Goal: Task Accomplishment & Management: Use online tool/utility

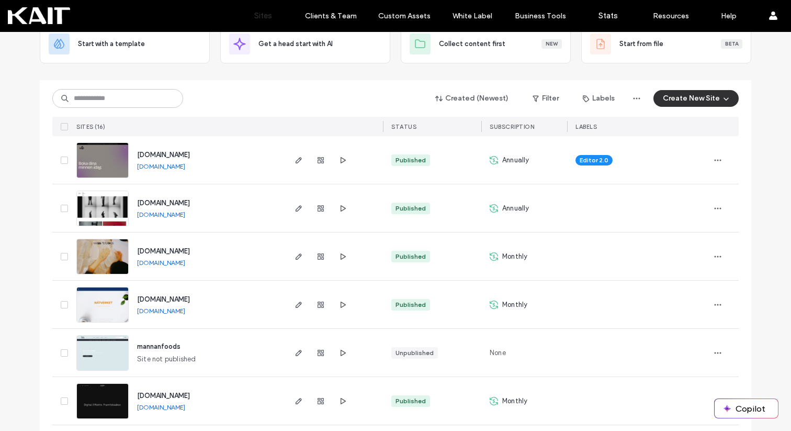
scroll to position [85, 0]
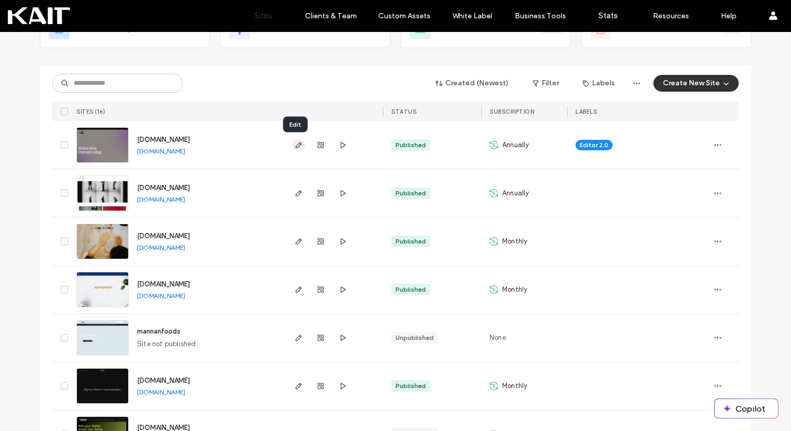
click at [296, 143] on use "button" at bounding box center [299, 145] width 6 height 6
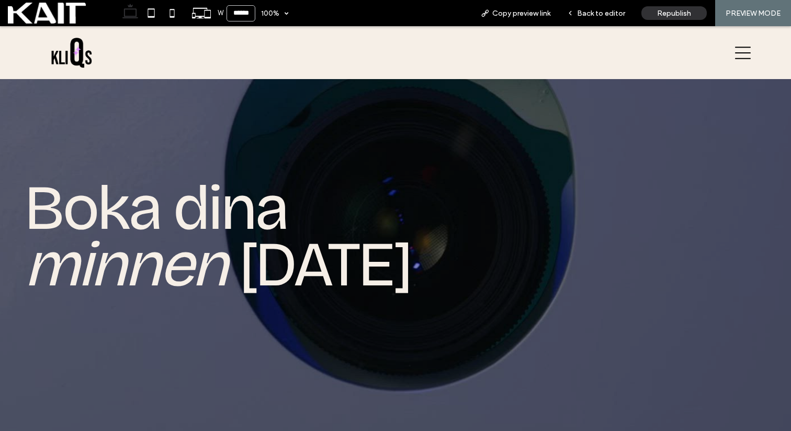
scroll to position [82, 0]
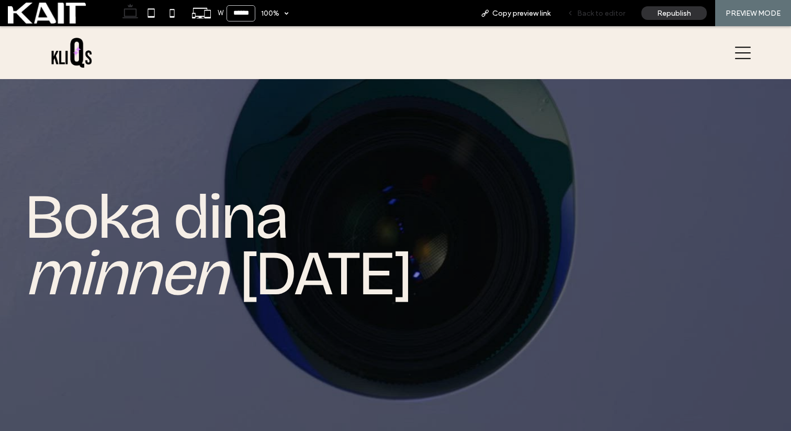
click at [595, 17] on span "Back to editor" at bounding box center [601, 13] width 48 height 9
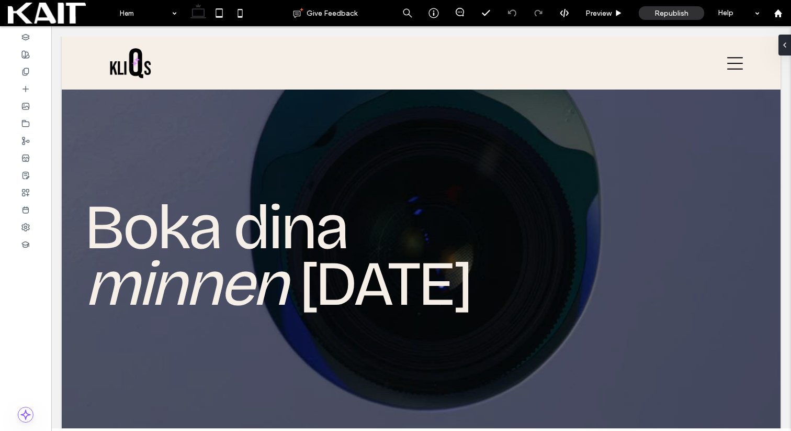
scroll to position [92, 0]
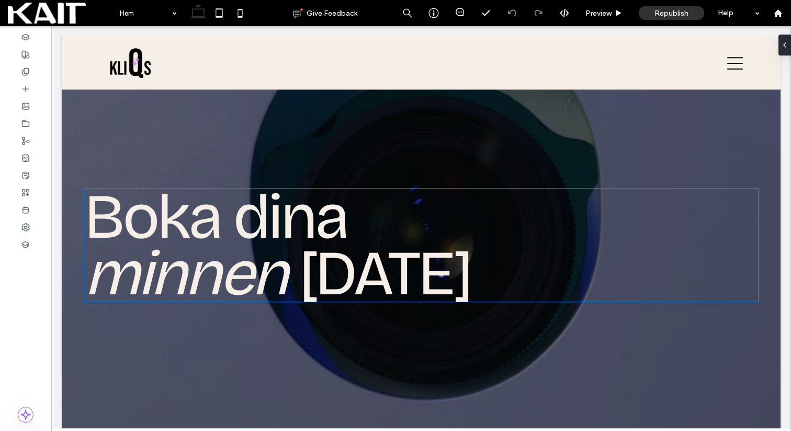
click at [238, 279] on span "minnen" at bounding box center [185, 272] width 202 height 75
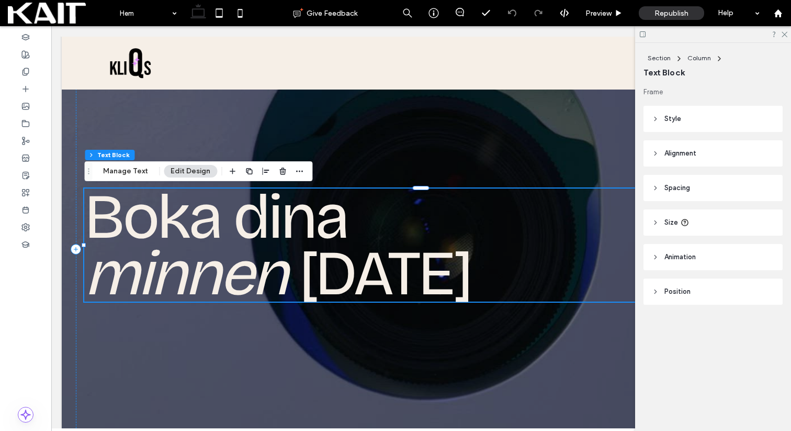
click at [336, 291] on span "[DATE]" at bounding box center [385, 272] width 172 height 75
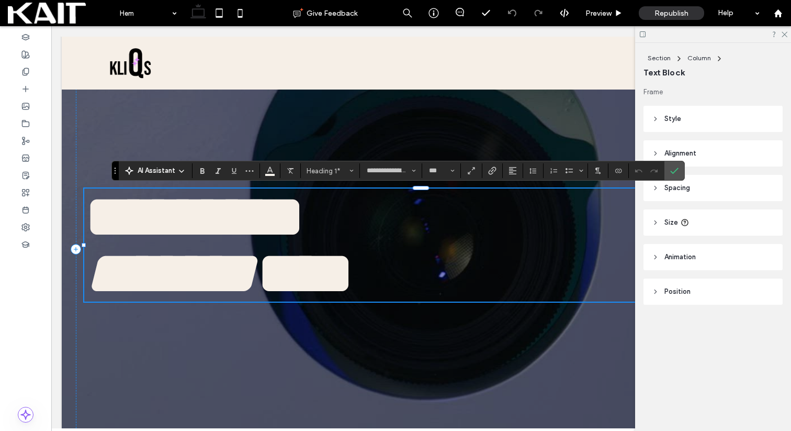
click at [317, 284] on span "****" at bounding box center [305, 273] width 98 height 62
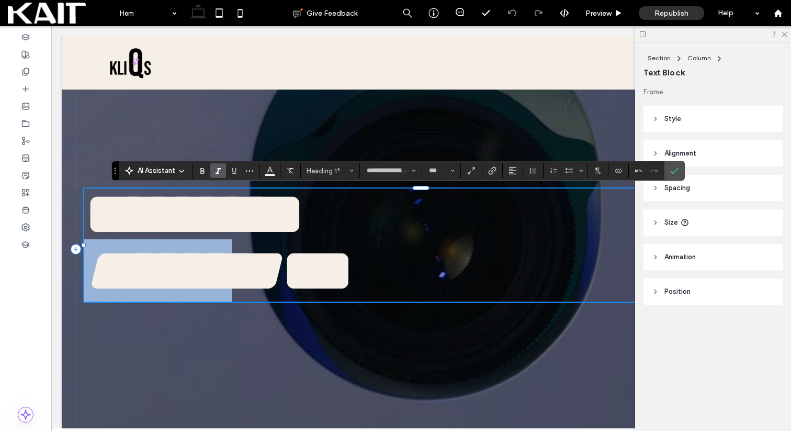
drag, startPoint x: 286, startPoint y: 266, endPoint x: 98, endPoint y: 265, distance: 187.8
click at [98, 265] on h1 "****** * ***" at bounding box center [420, 270] width 673 height 57
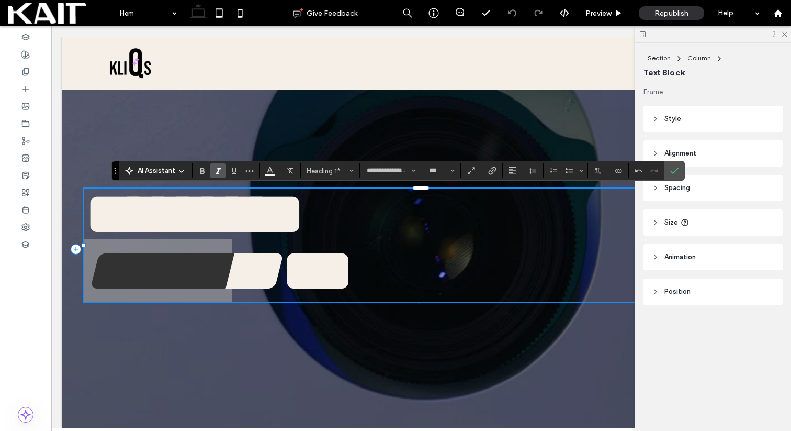
click at [214, 167] on icon "Italic" at bounding box center [218, 170] width 8 height 8
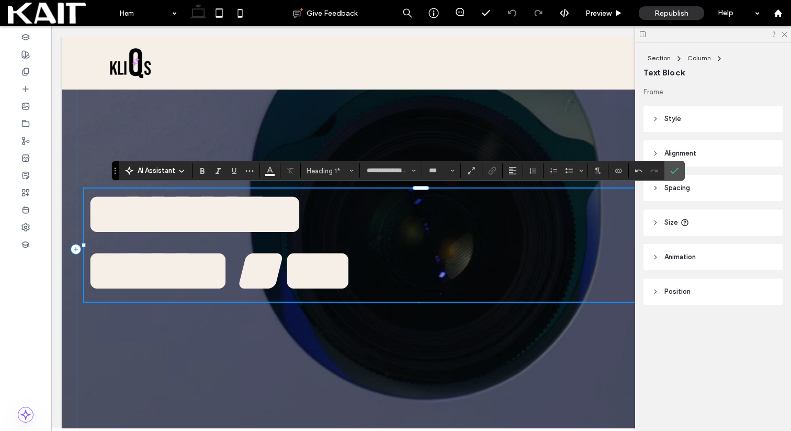
click at [355, 298] on span "***" at bounding box center [318, 270] width 74 height 62
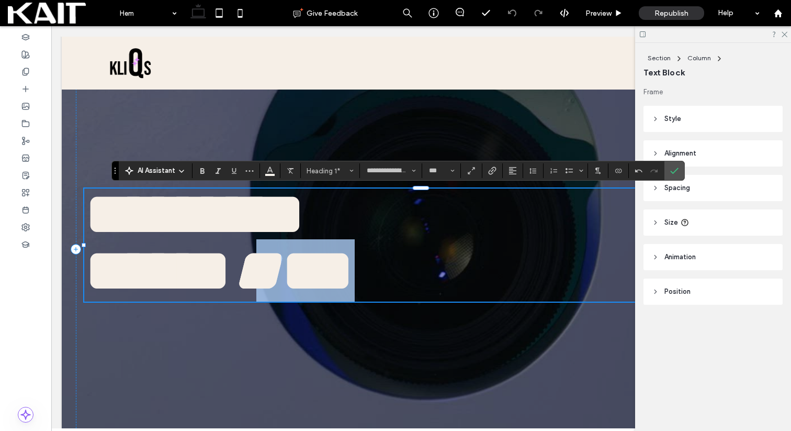
drag, startPoint x: 415, startPoint y: 273, endPoint x: 303, endPoint y: 274, distance: 111.4
click at [303, 274] on h1 "****** * ***" at bounding box center [420, 270] width 673 height 57
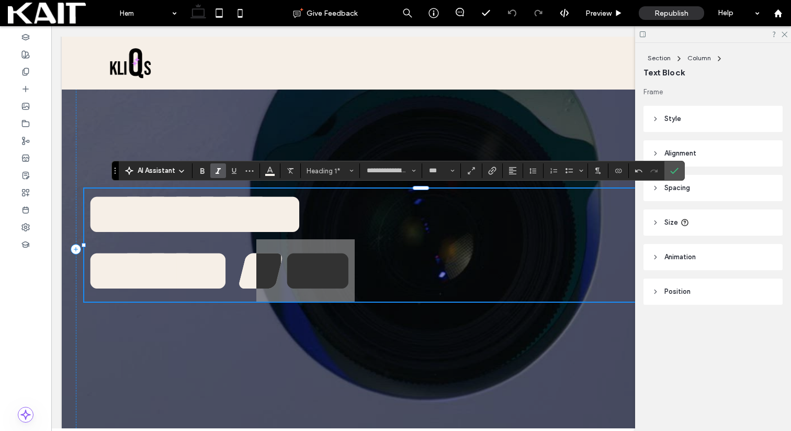
click at [216, 168] on icon "Italic" at bounding box center [218, 170] width 8 height 8
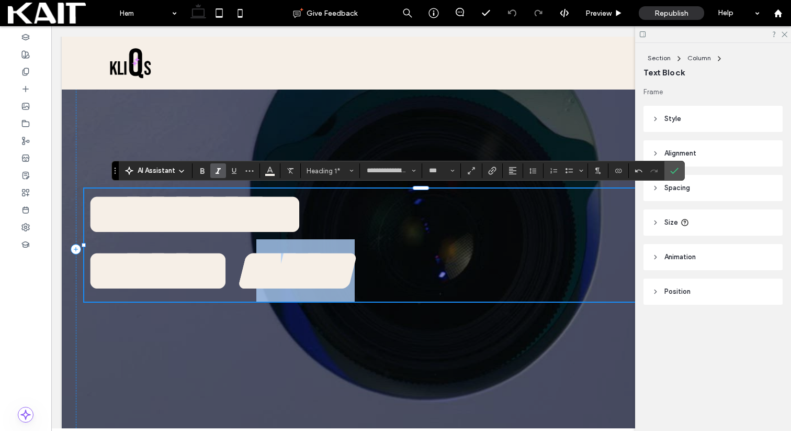
click at [425, 269] on h1 "****** * ***" at bounding box center [420, 270] width 673 height 57
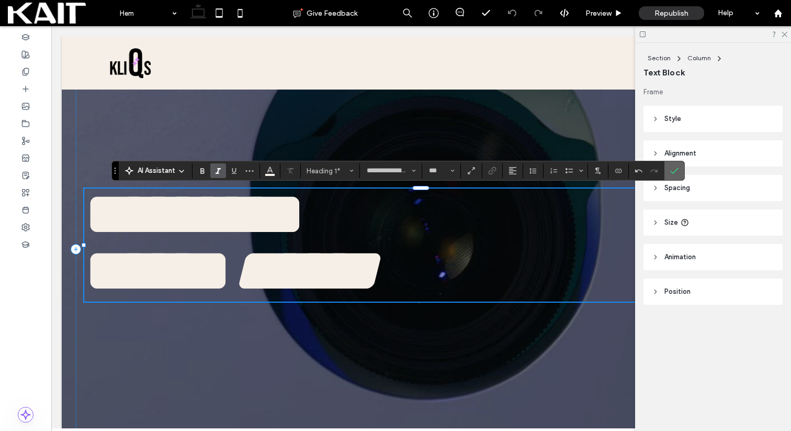
click at [674, 166] on icon "Confirm" at bounding box center [674, 170] width 8 height 8
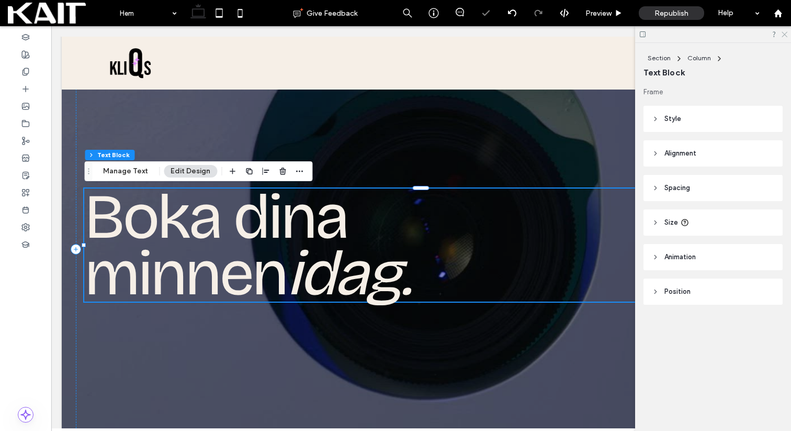
click at [784, 34] on use at bounding box center [785, 35] width 6 height 6
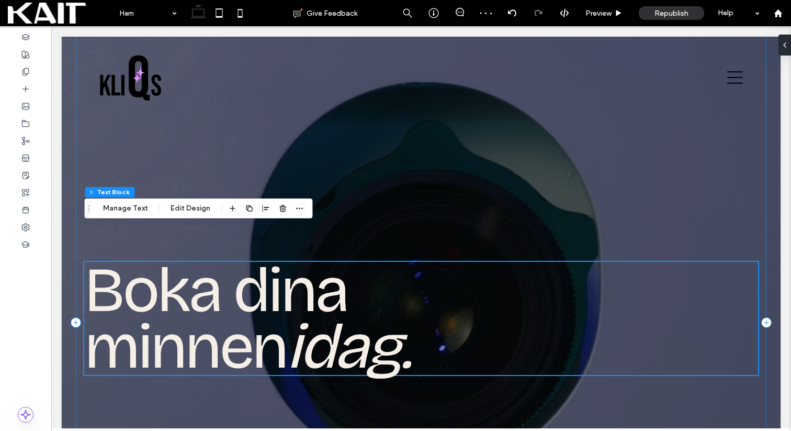
scroll to position [0, 0]
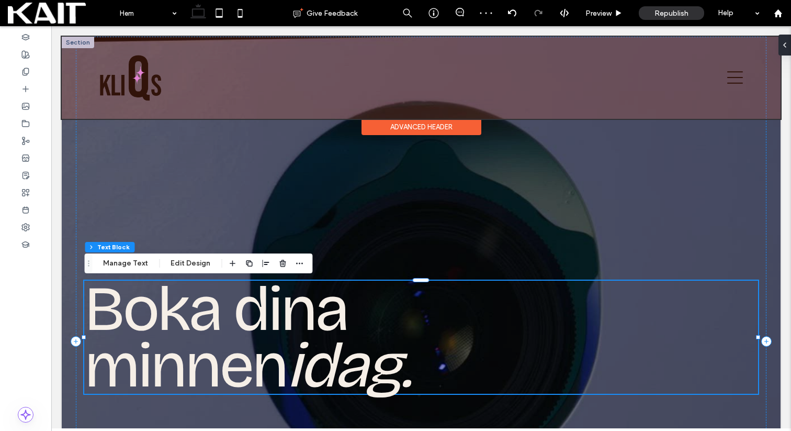
click at [731, 77] on div at bounding box center [421, 78] width 719 height 82
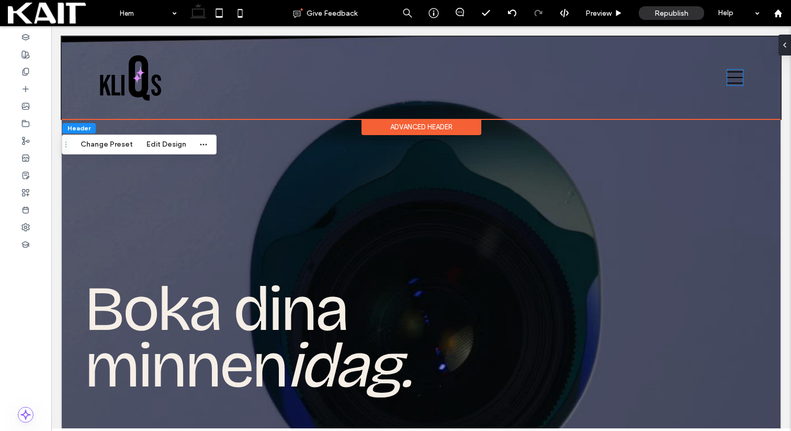
click at [731, 77] on icon at bounding box center [735, 78] width 16 height 13
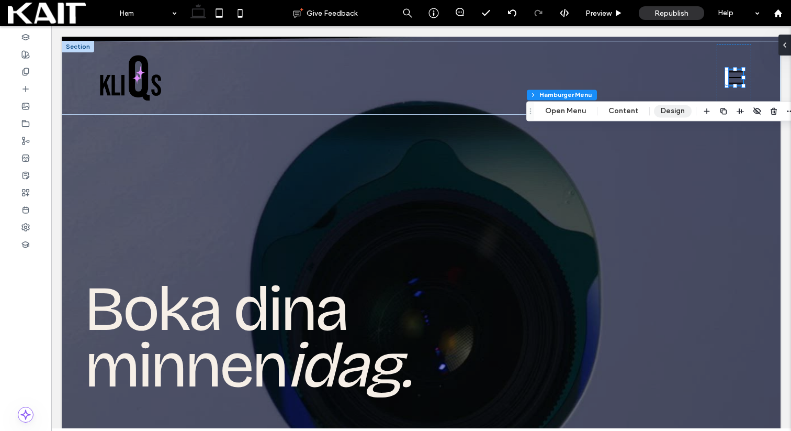
click at [664, 110] on button "Design" at bounding box center [673, 111] width 38 height 13
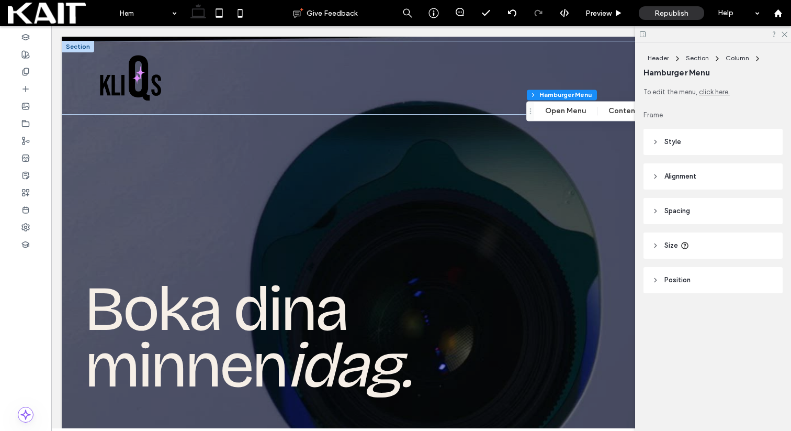
click at [687, 145] on header "Style" at bounding box center [713, 142] width 139 height 26
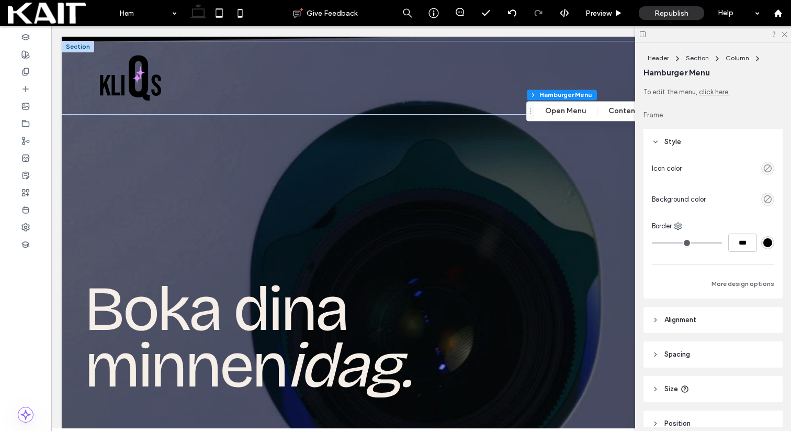
click at [774, 166] on div "Icon color Background color Border *** More design options" at bounding box center [713, 226] width 139 height 143
click at [765, 166] on use "empty color" at bounding box center [768, 168] width 8 height 8
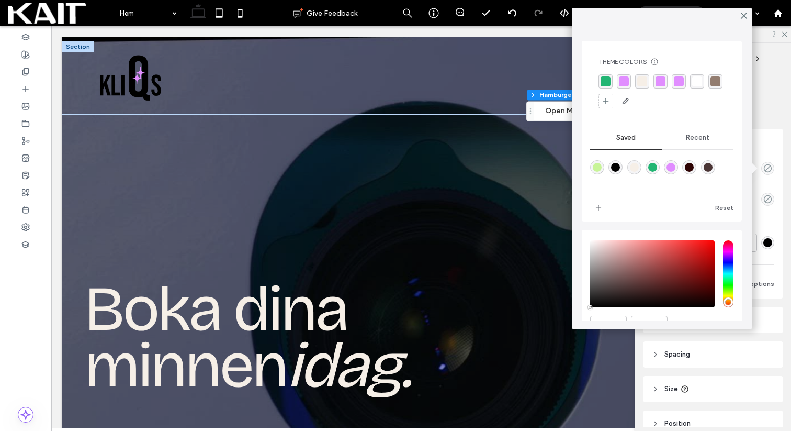
click at [636, 166] on div "rgba(246,239,231,1)" at bounding box center [634, 167] width 9 height 9
type input "*******"
type input "***"
type input "****"
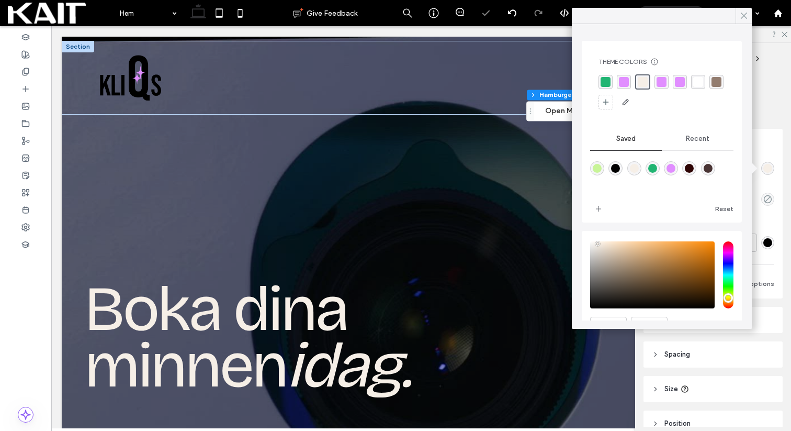
click at [746, 13] on use at bounding box center [743, 16] width 5 height 6
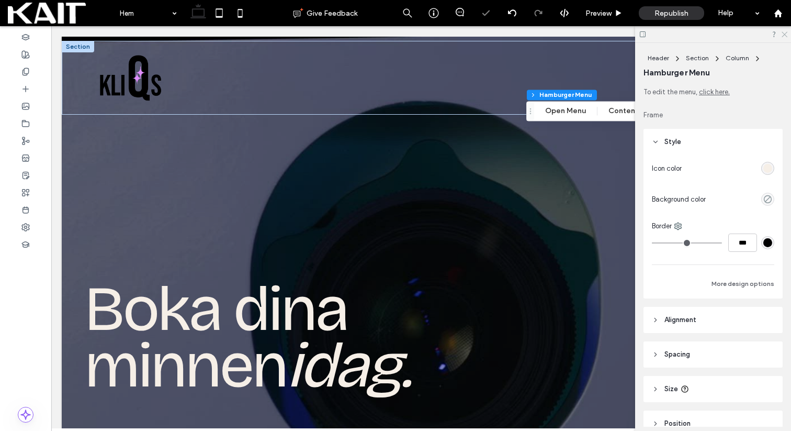
click at [786, 30] on icon at bounding box center [784, 33] width 7 height 7
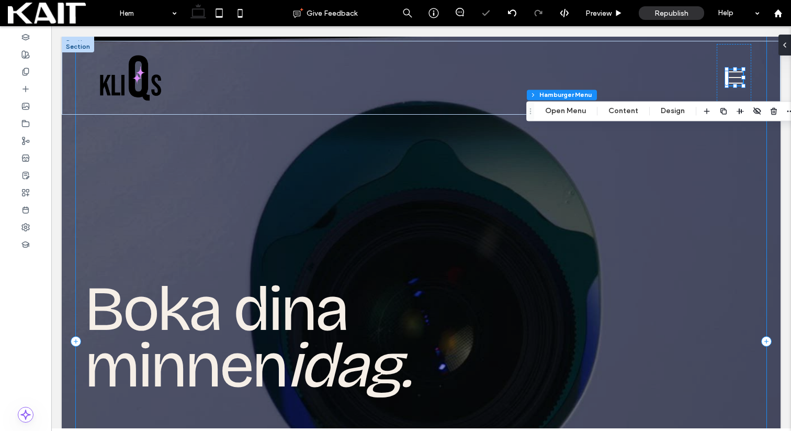
click at [724, 180] on div "Boka dina minnen [DATE]." at bounding box center [421, 341] width 690 height 609
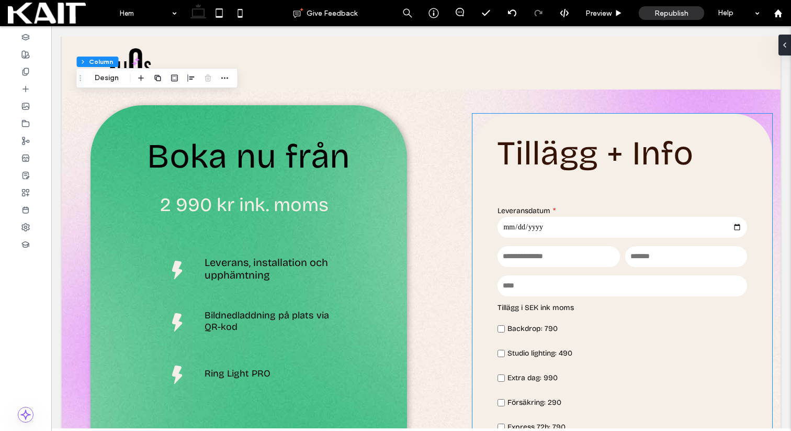
scroll to position [588, 0]
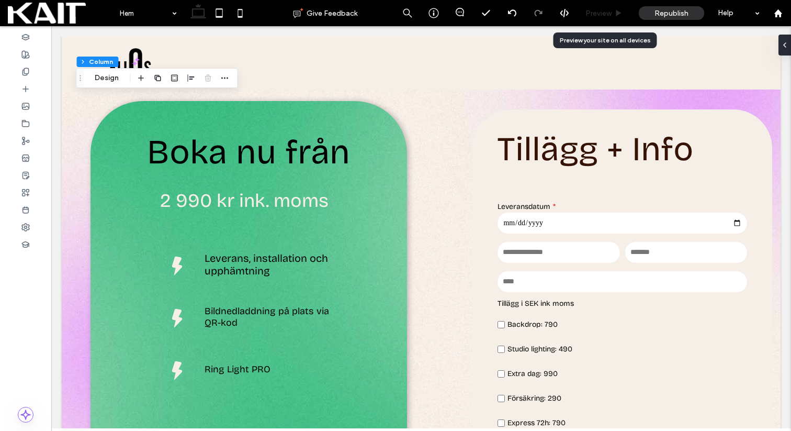
click at [599, 0] on div "Preview" at bounding box center [604, 13] width 53 height 26
click at [601, 13] on span "Preview" at bounding box center [598, 13] width 26 height 9
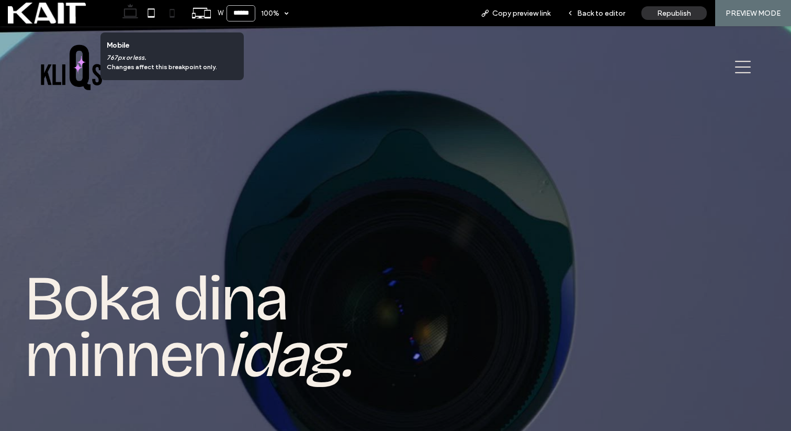
click at [173, 12] on icon at bounding box center [172, 13] width 21 height 21
type input "*****"
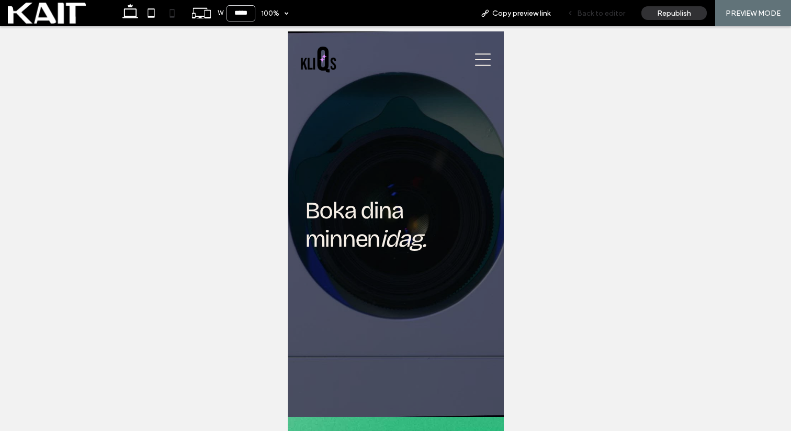
click at [600, 13] on span "Back to editor" at bounding box center [601, 13] width 48 height 9
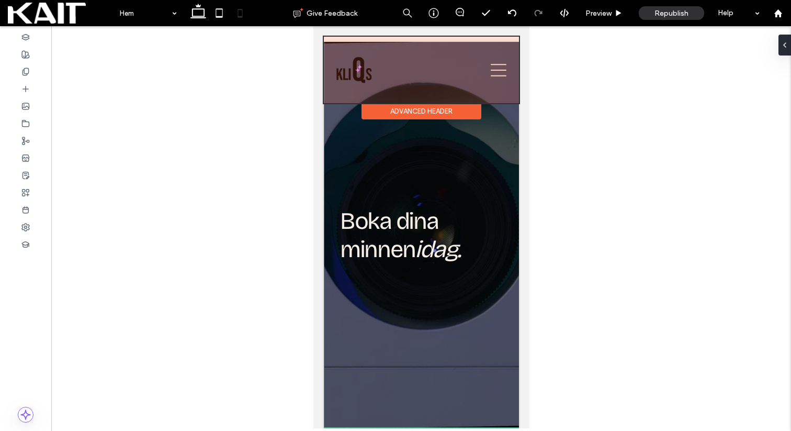
click at [367, 67] on div at bounding box center [420, 70] width 195 height 66
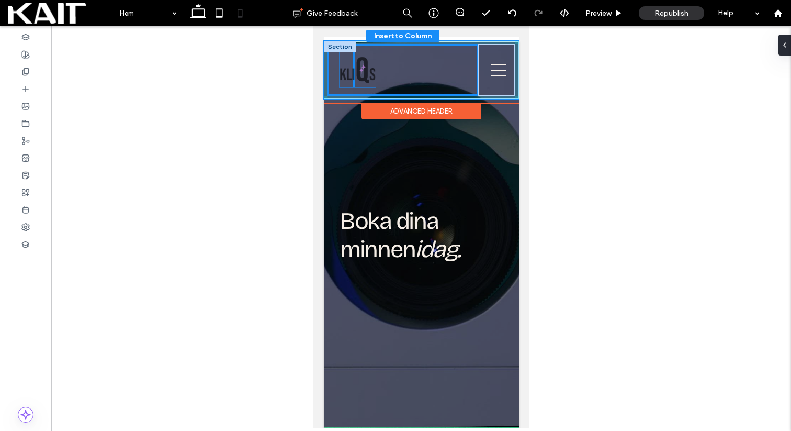
scroll to position [16, 0]
drag, startPoint x: 348, startPoint y: 69, endPoint x: 359, endPoint y: 69, distance: 11.0
drag, startPoint x: 359, startPoint y: 69, endPoint x: 371, endPoint y: 69, distance: 12.6
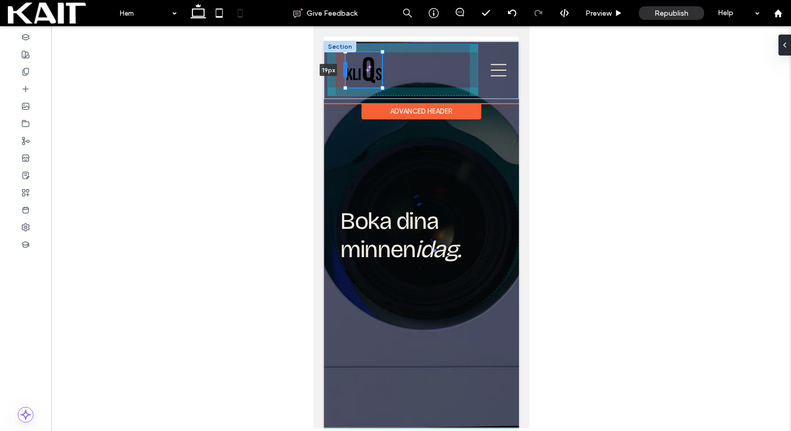
drag, startPoint x: 334, startPoint y: 69, endPoint x: 345, endPoint y: 69, distance: 11.0
click at [345, 69] on div at bounding box center [345, 70] width 4 height 17
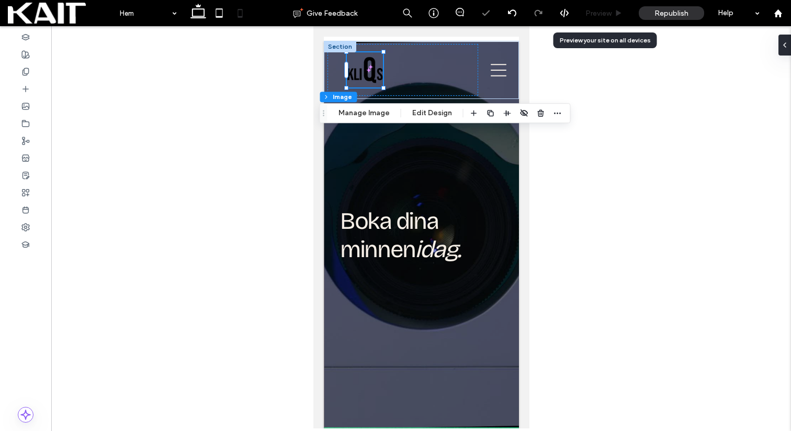
click at [603, 14] on span "Preview" at bounding box center [598, 13] width 26 height 9
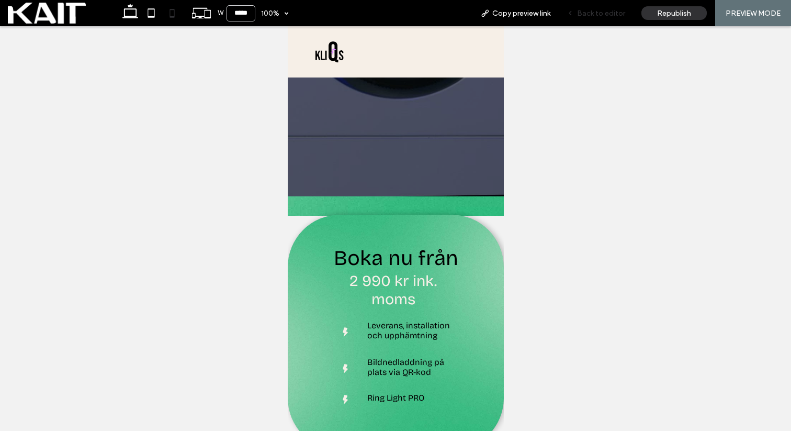
click at [597, 12] on span "Back to editor" at bounding box center [601, 13] width 48 height 9
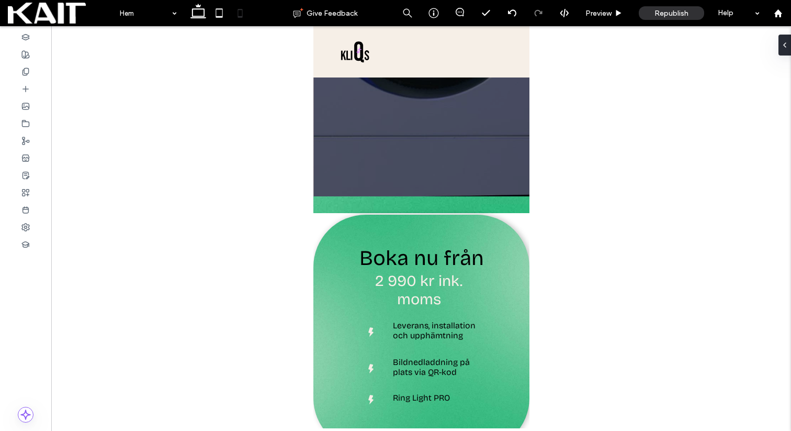
scroll to position [231, 0]
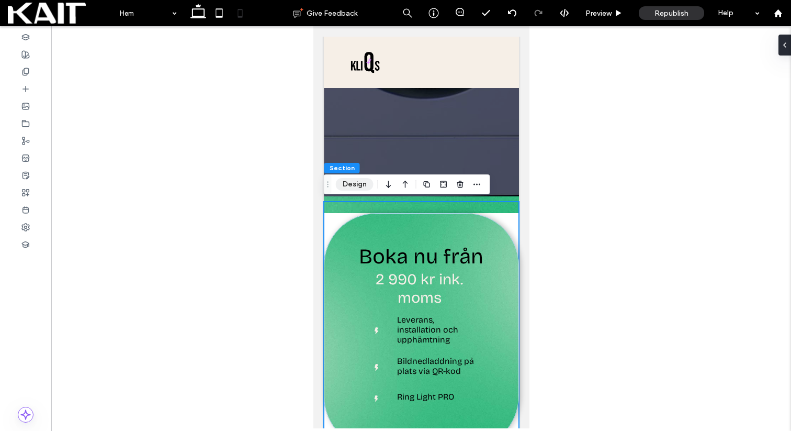
click at [348, 185] on button "Design" at bounding box center [355, 184] width 38 height 13
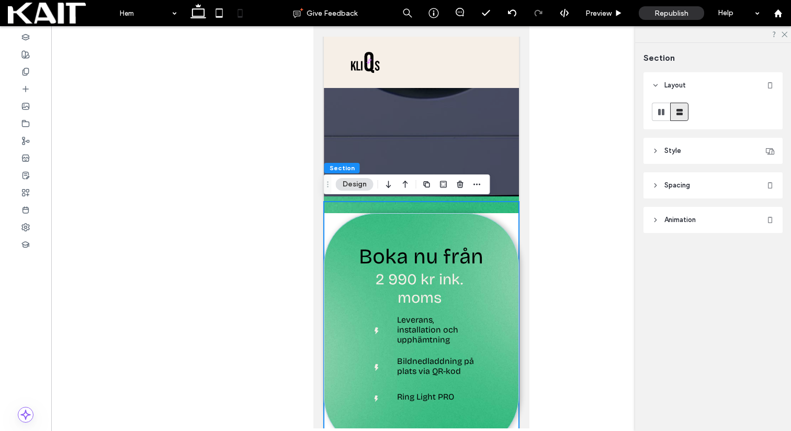
click at [688, 181] on span "Spacing" at bounding box center [677, 185] width 26 height 10
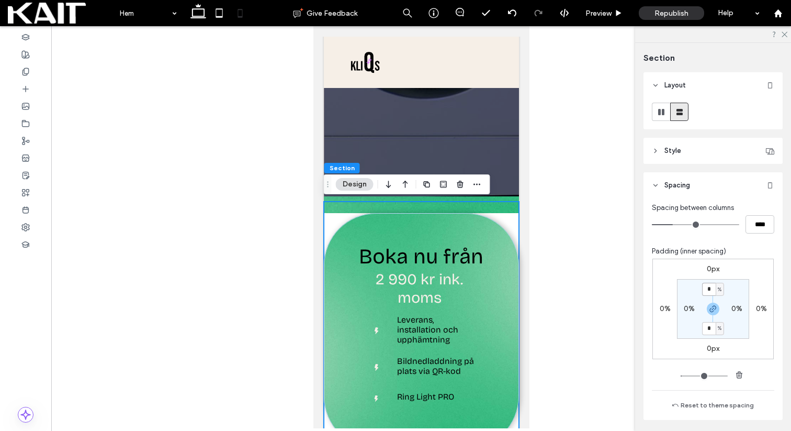
click at [709, 292] on input "*" at bounding box center [709, 289] width 14 height 13
type input "**"
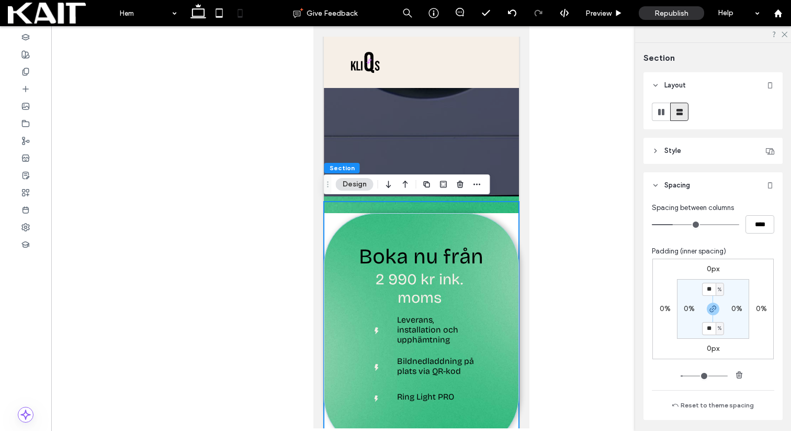
type input "**"
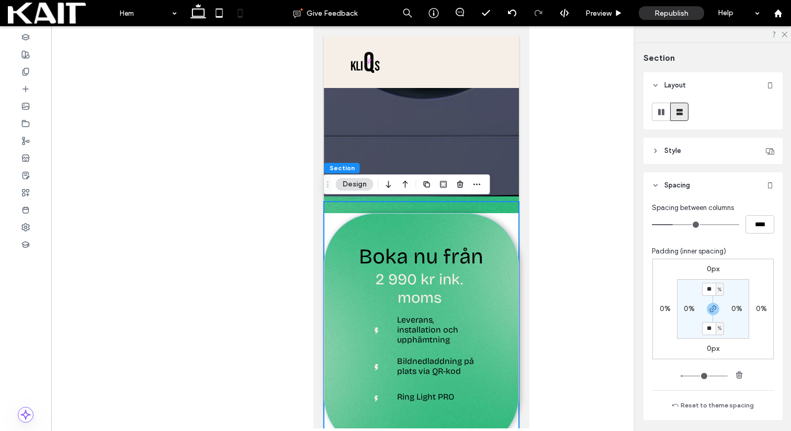
type input "**"
type input "*"
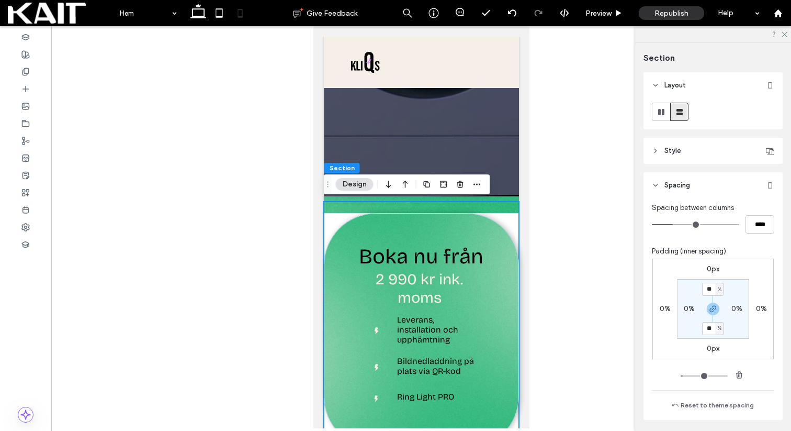
type input "*"
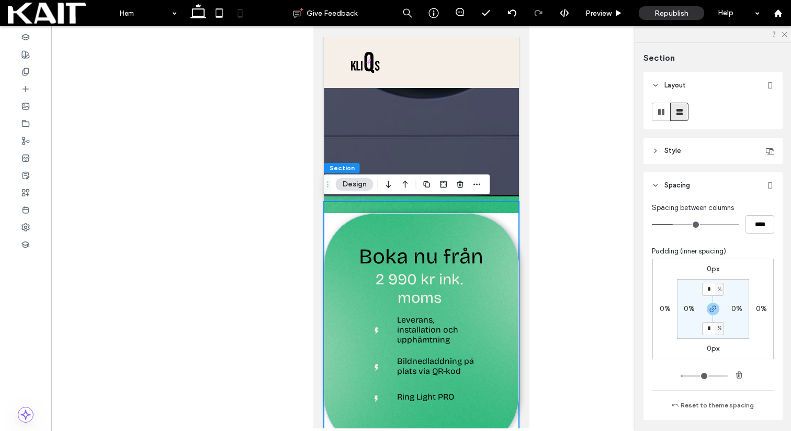
type input "*"
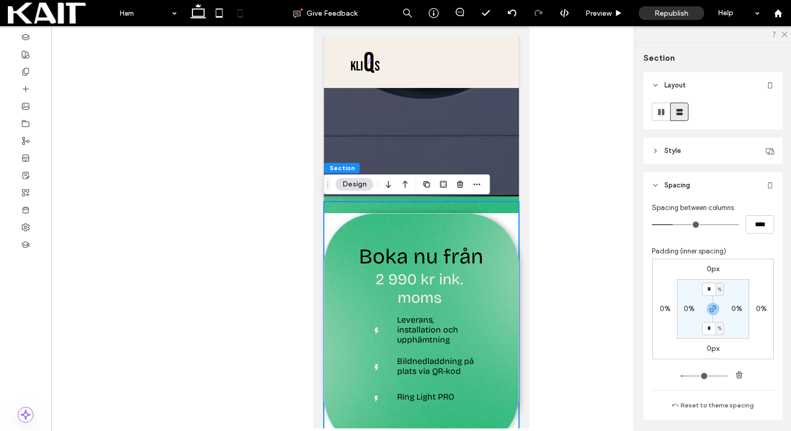
type input "*"
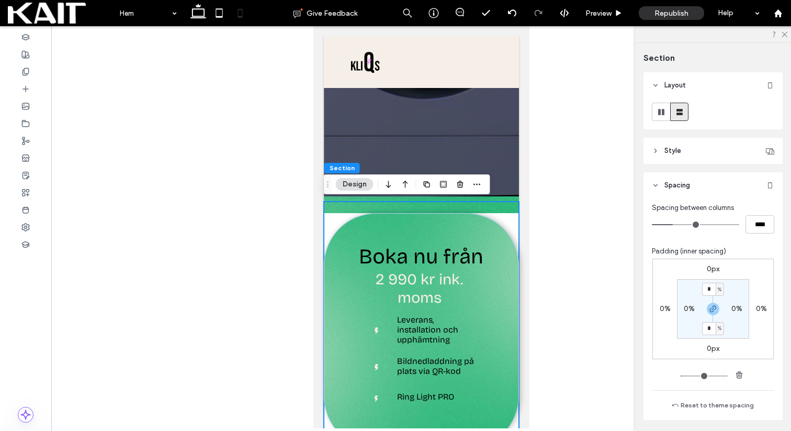
type input "*"
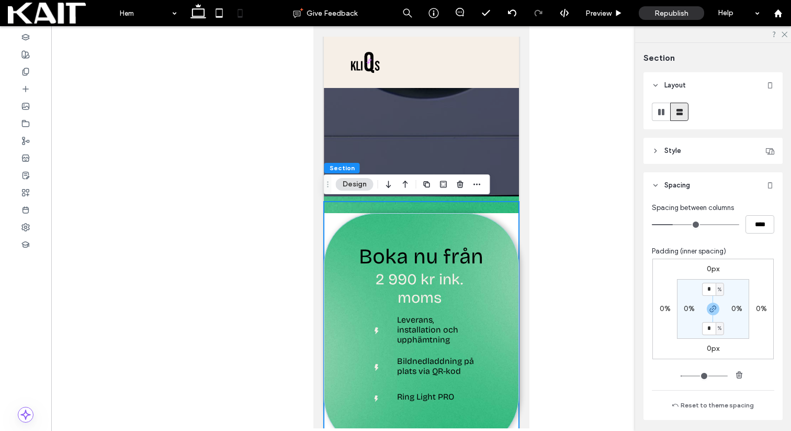
type input "*"
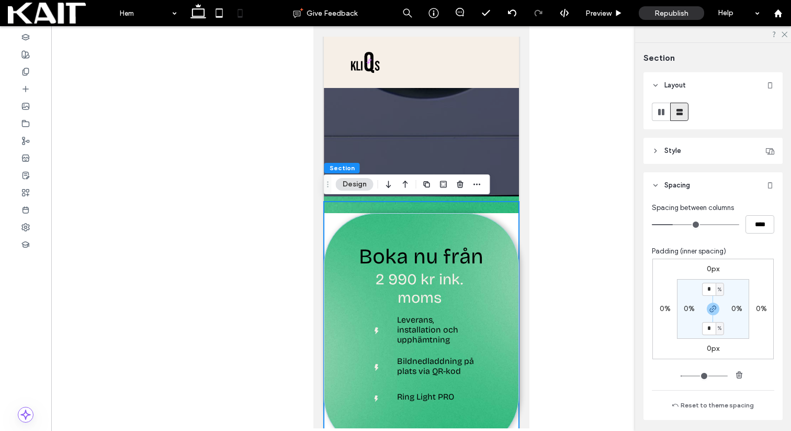
type input "*"
click at [684, 376] on input "range" at bounding box center [704, 375] width 47 height 1
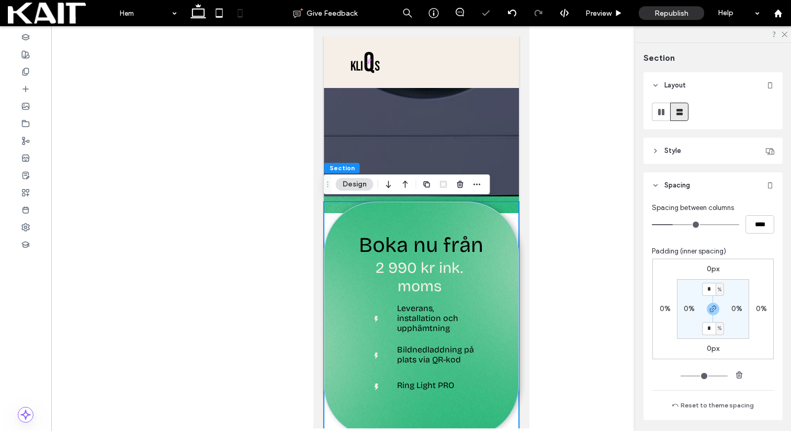
type input "*"
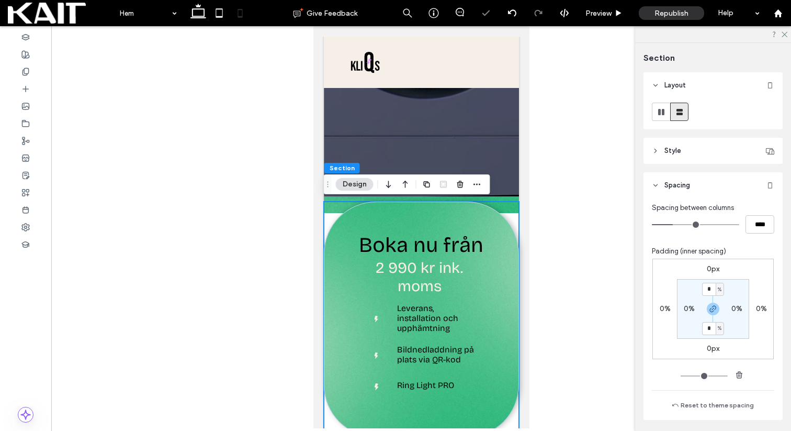
type input "*"
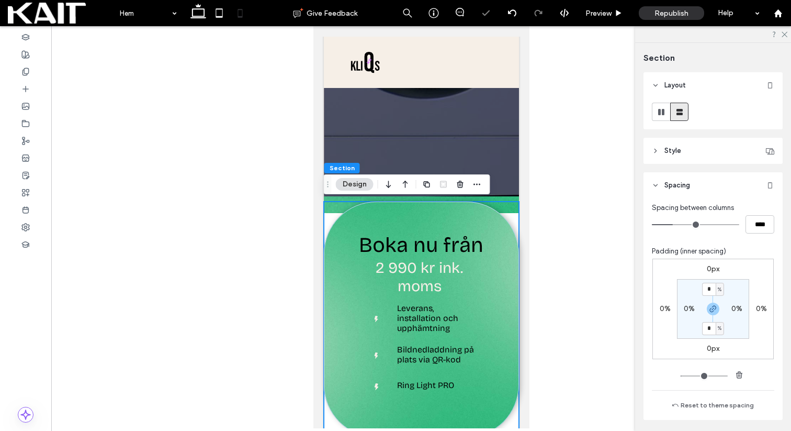
type input "*"
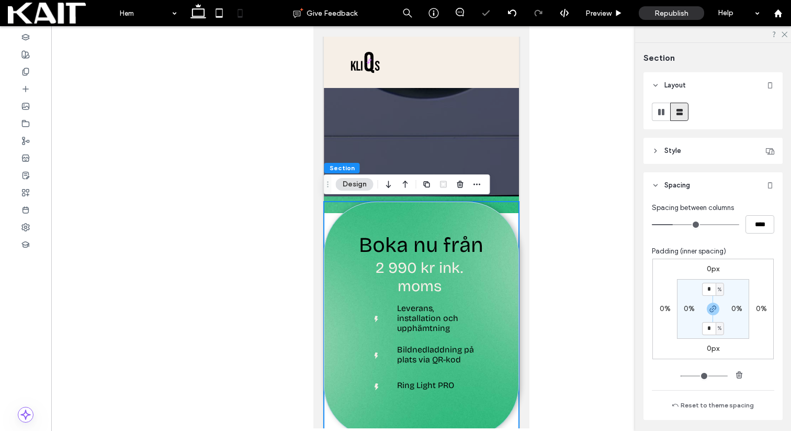
type input "*"
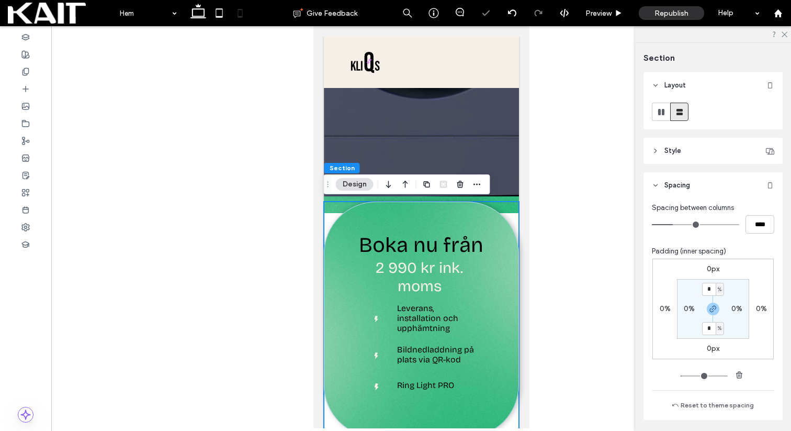
type input "*"
click at [686, 376] on input "range" at bounding box center [704, 375] width 47 height 1
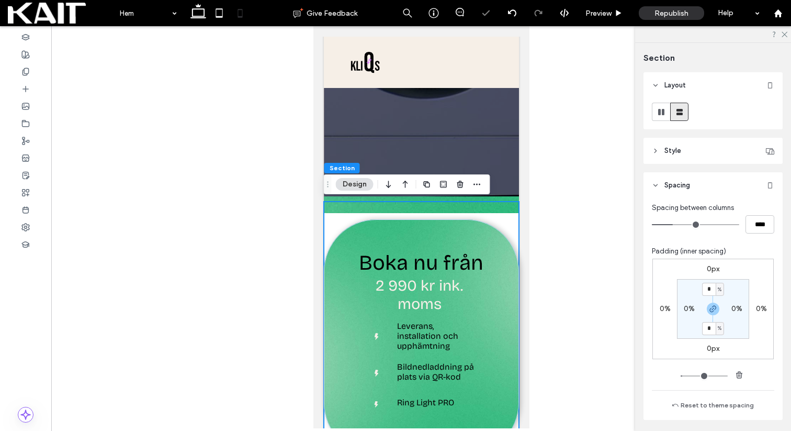
type input "*"
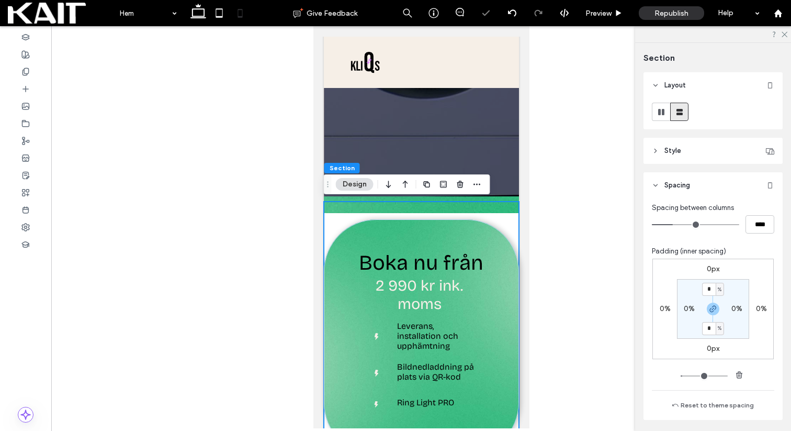
type input "*"
type input "**"
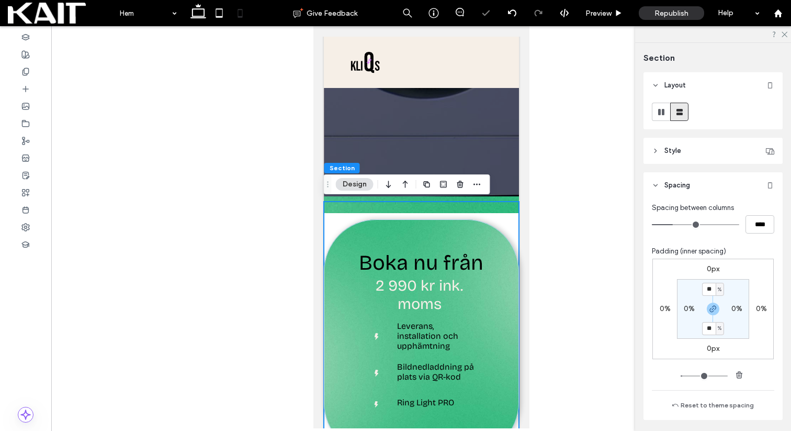
type input "**"
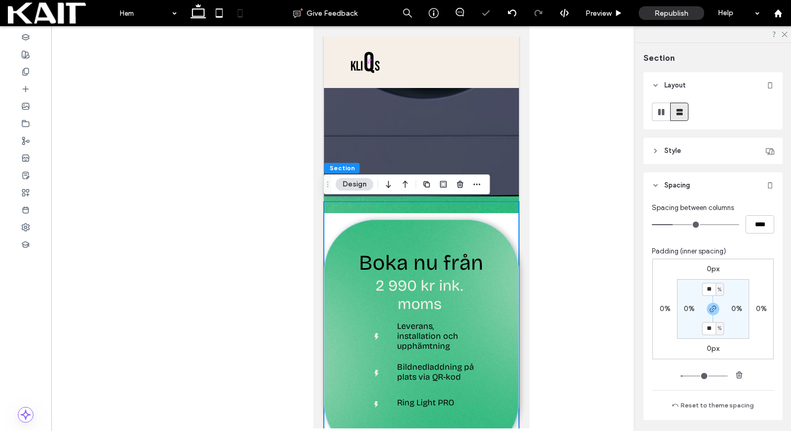
type input "**"
click at [686, 376] on input "range" at bounding box center [704, 375] width 47 height 1
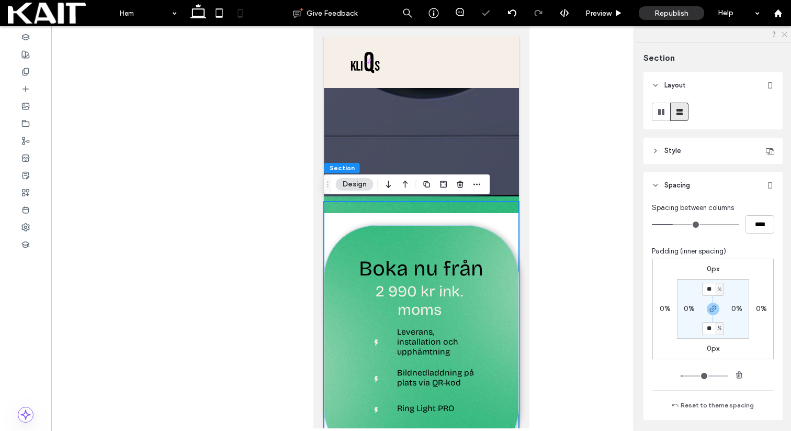
click at [783, 33] on icon at bounding box center [784, 33] width 7 height 7
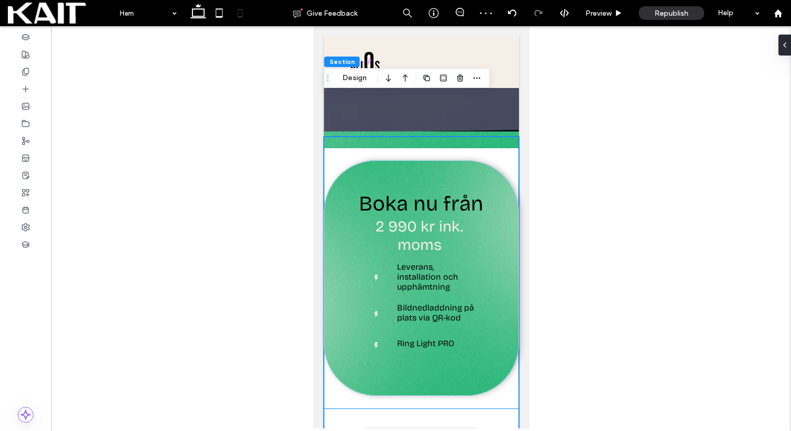
scroll to position [285, 0]
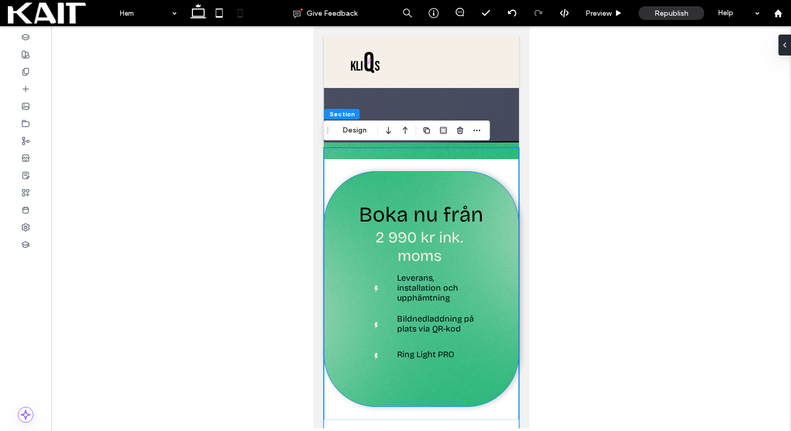
click at [505, 205] on div "Boka nu från 2 990 kr ink. moms Leverans, installation och upphämtning Bildnedl…" at bounding box center [420, 288] width 195 height 235
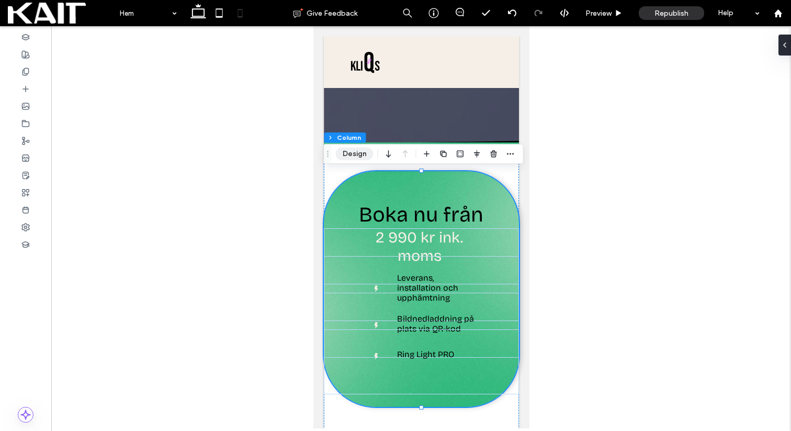
click at [354, 150] on button "Design" at bounding box center [355, 154] width 38 height 13
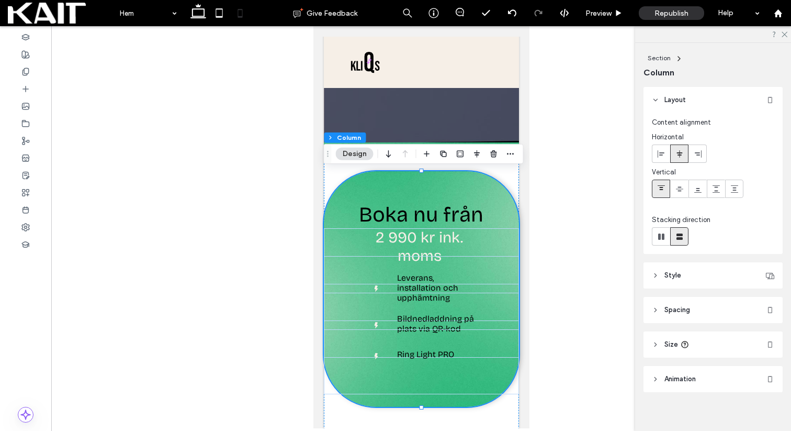
click at [698, 311] on header "Spacing" at bounding box center [713, 310] width 139 height 26
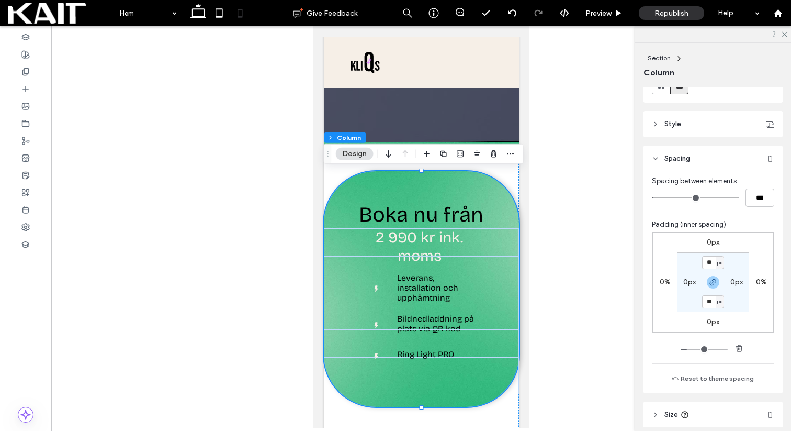
scroll to position [152, 0]
click at [662, 283] on label "0%" at bounding box center [665, 280] width 11 height 9
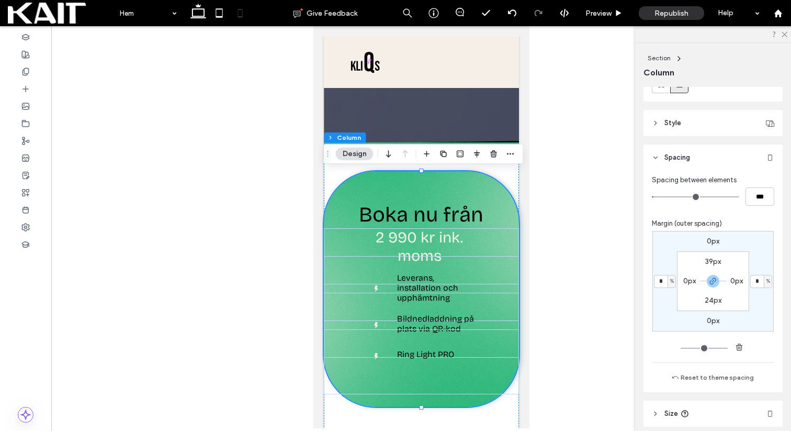
type input "*"
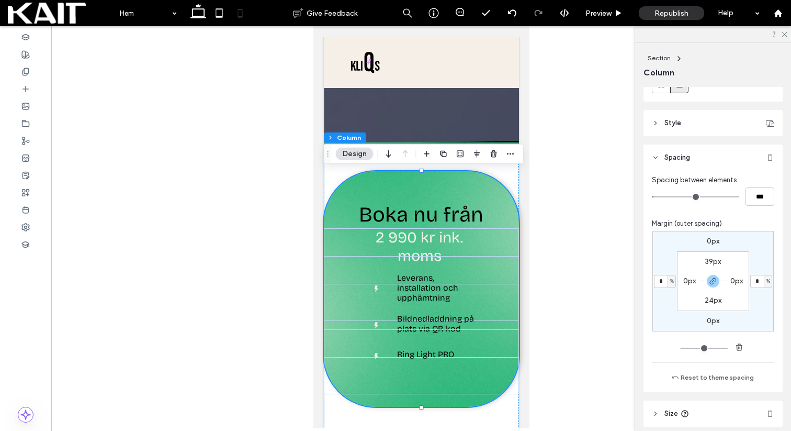
type input "*"
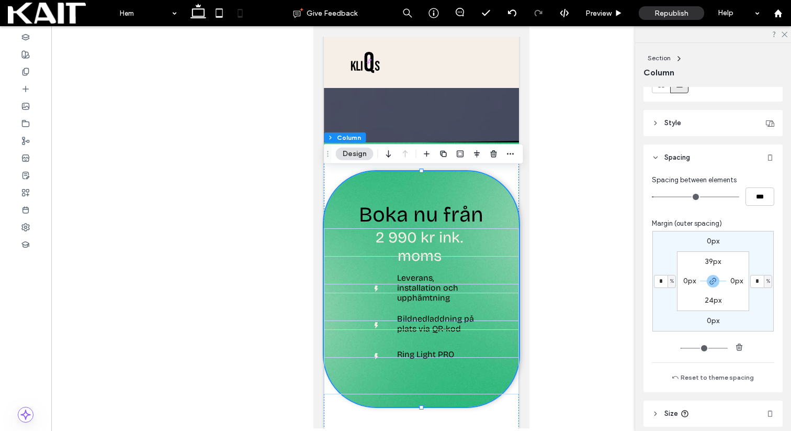
type input "*"
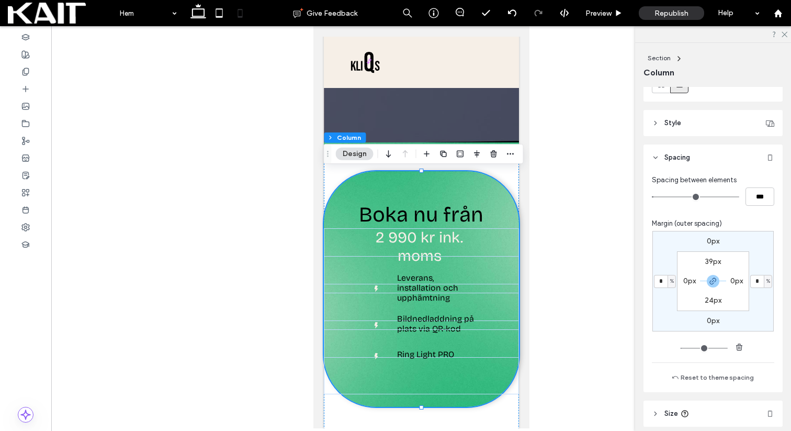
type input "*"
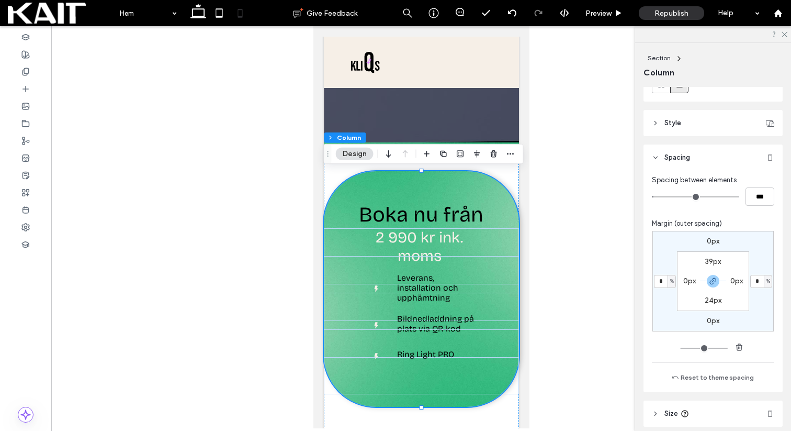
type input "*"
click at [685, 348] on input "range" at bounding box center [704, 347] width 47 height 1
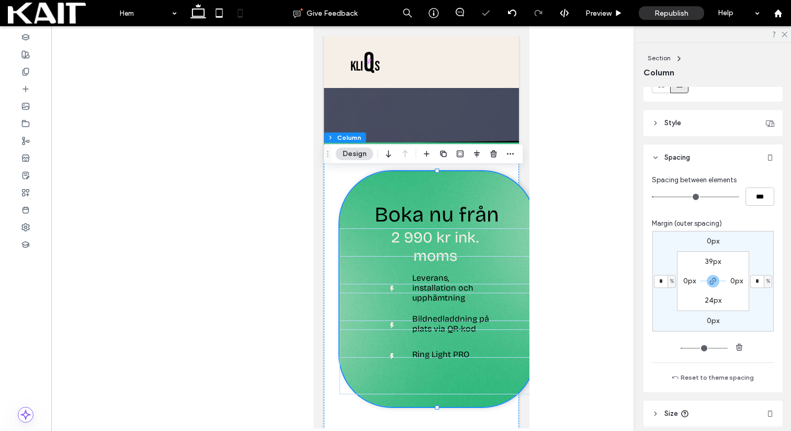
type input "*"
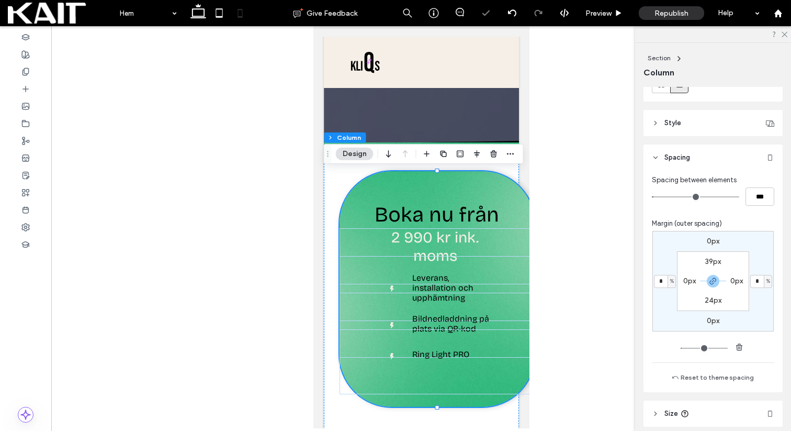
type input "*"
drag, startPoint x: 685, startPoint y: 348, endPoint x: 669, endPoint y: 348, distance: 16.7
click at [681, 348] on input "range" at bounding box center [704, 347] width 47 height 1
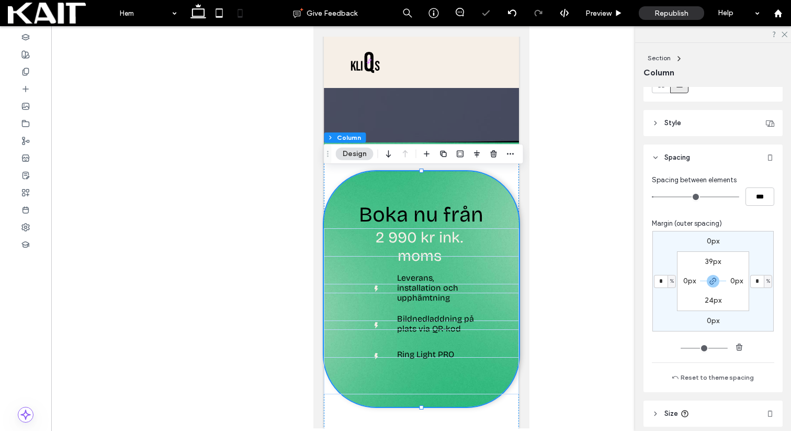
type input "**"
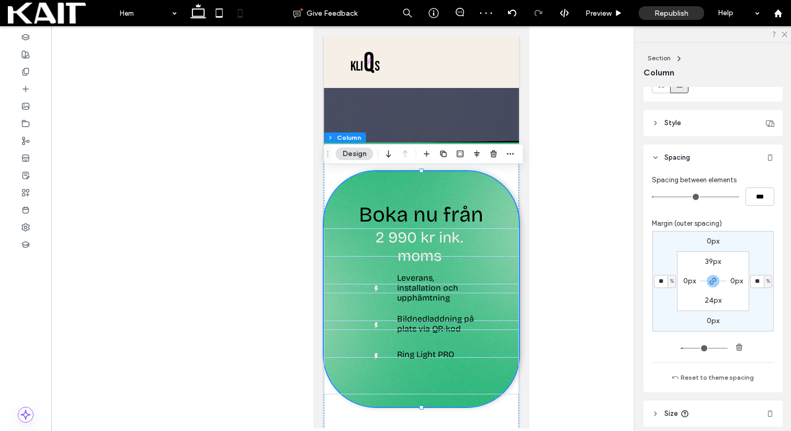
type input "**"
click at [686, 348] on input "range" at bounding box center [704, 347] width 47 height 1
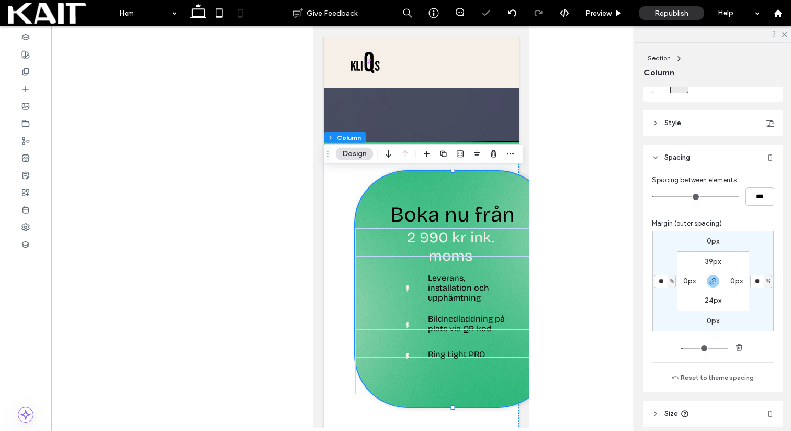
type input "**"
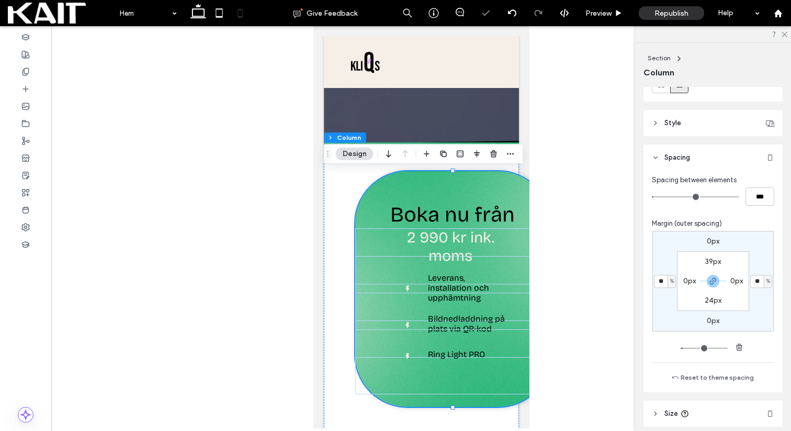
type input "**"
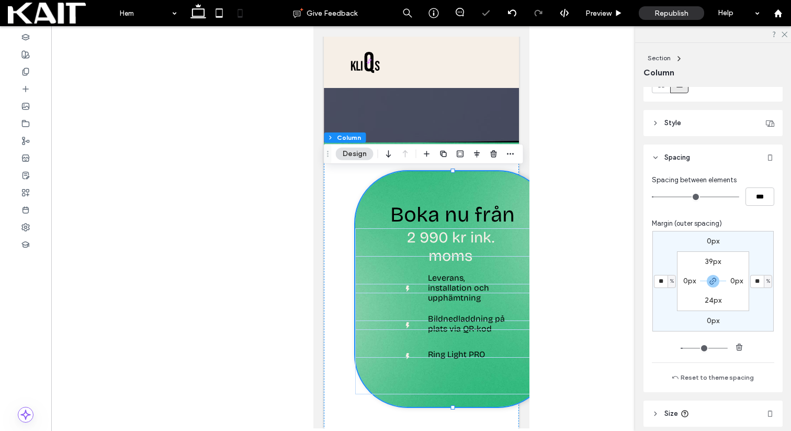
type input "**"
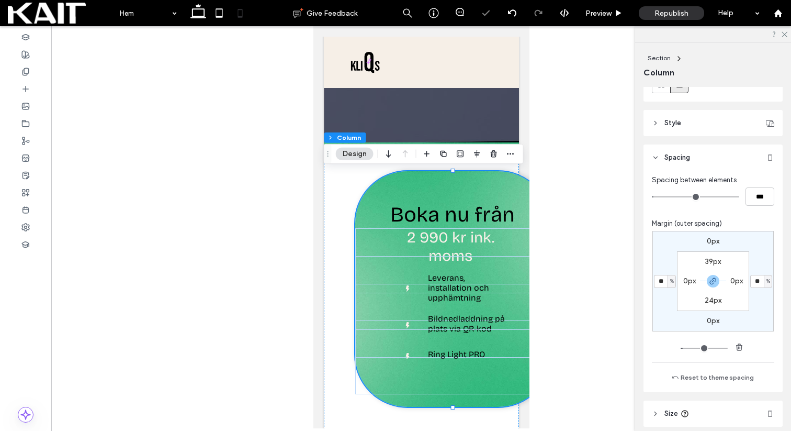
type input "**"
type input "*"
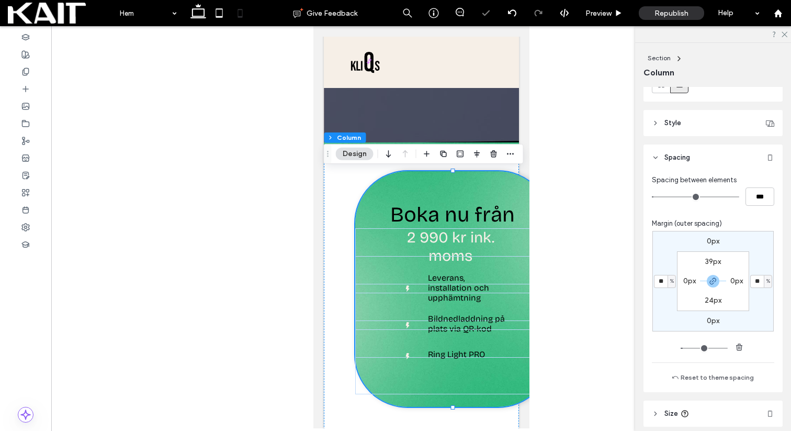
type input "*"
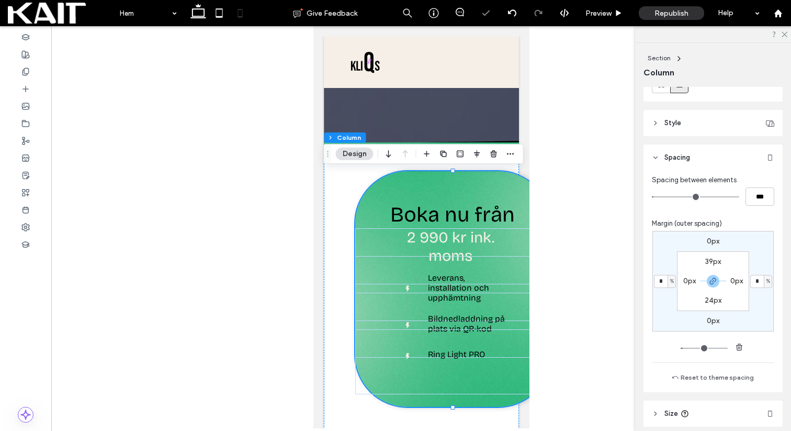
type input "*"
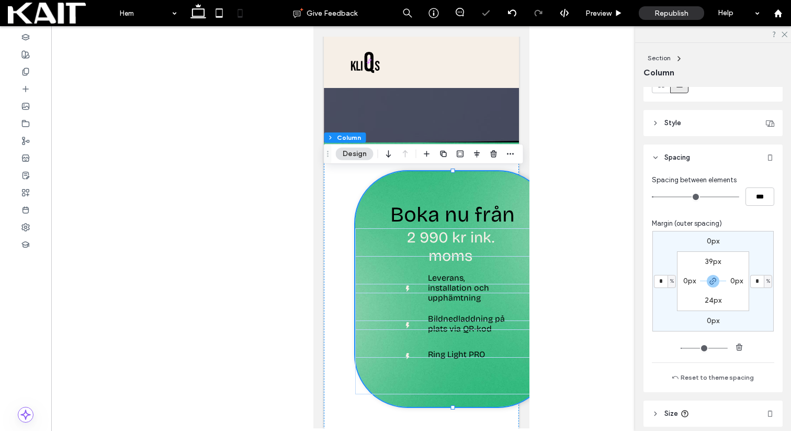
type input "*"
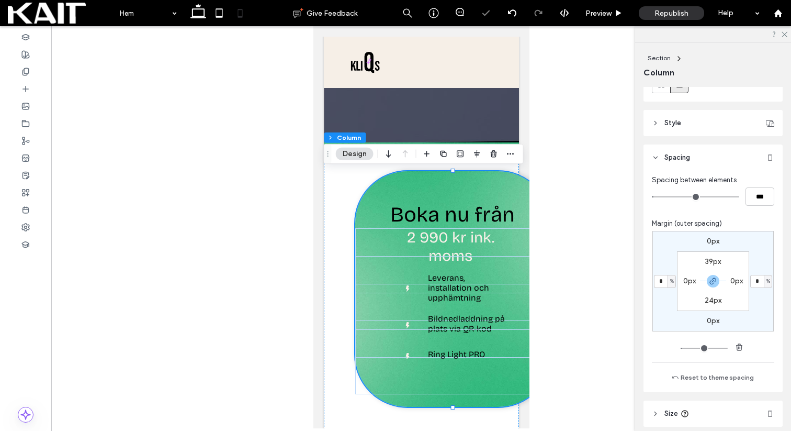
type input "*"
click at [685, 348] on input "range" at bounding box center [704, 347] width 47 height 1
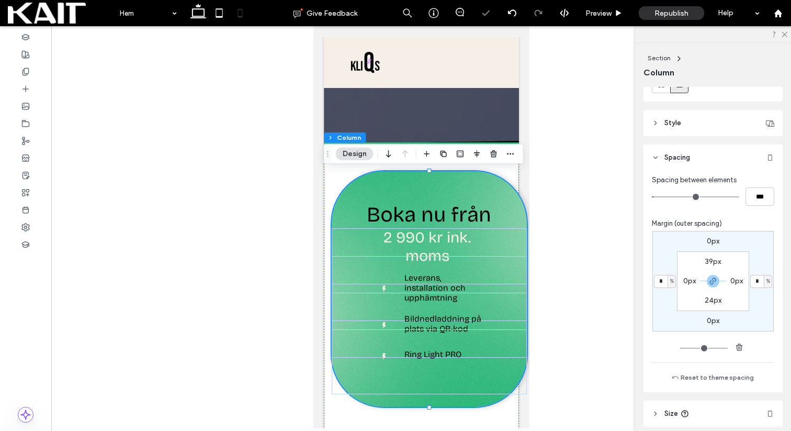
type input "*"
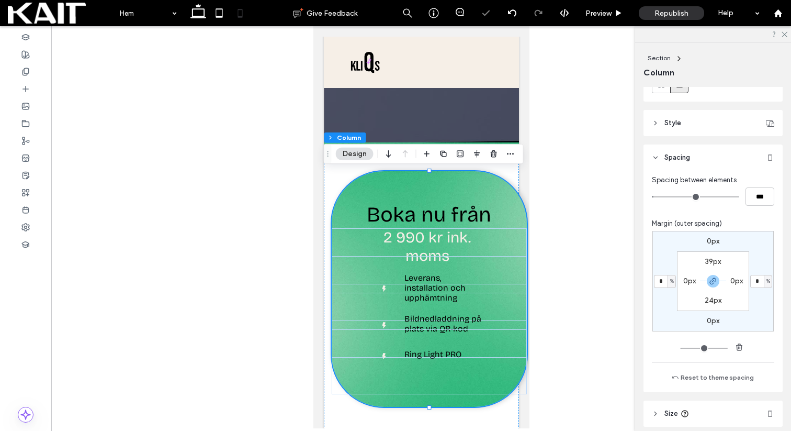
type input "*"
drag, startPoint x: 685, startPoint y: 348, endPoint x: 672, endPoint y: 348, distance: 13.1
type input "*"
click at [681, 348] on input "range" at bounding box center [704, 347] width 47 height 1
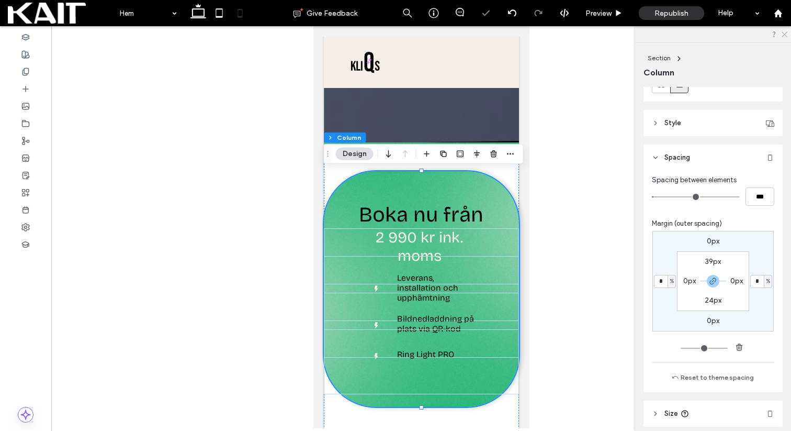
click at [785, 31] on icon at bounding box center [784, 33] width 7 height 7
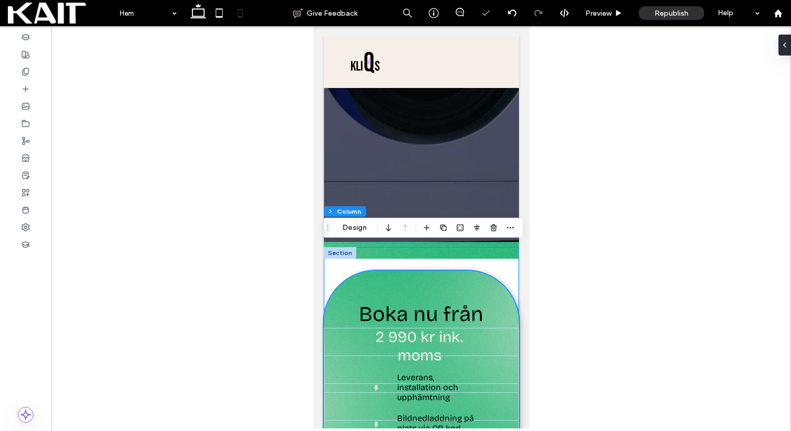
scroll to position [183, 0]
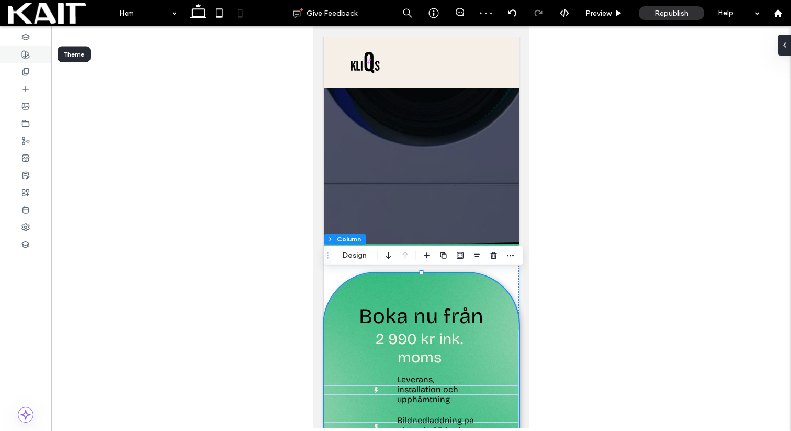
click at [26, 52] on use at bounding box center [25, 54] width 7 height 7
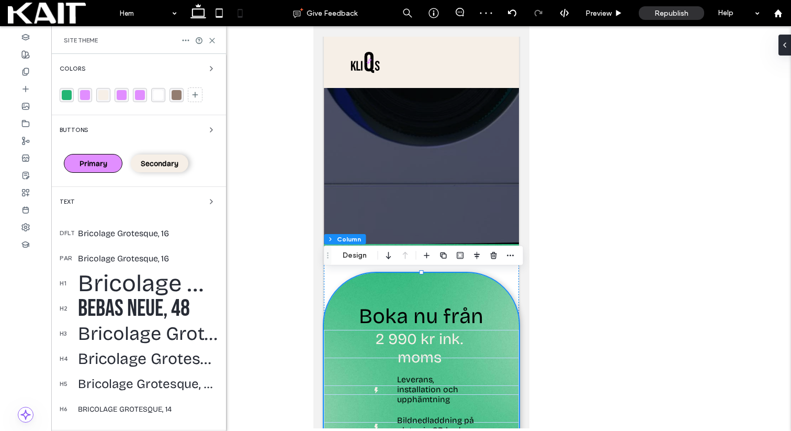
scroll to position [89, 0]
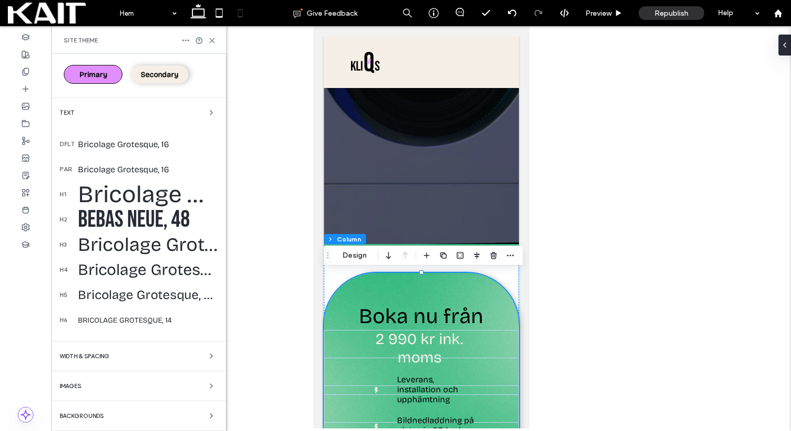
click at [92, 411] on div "Backgrounds" at bounding box center [139, 415] width 158 height 13
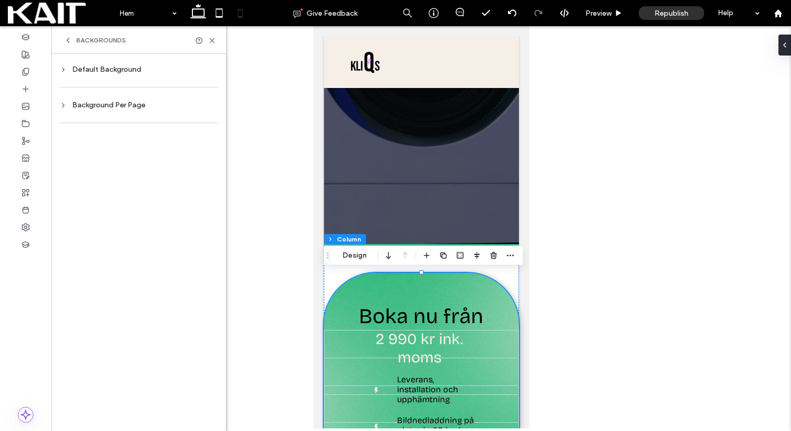
scroll to position [0, 0]
click at [111, 76] on div "Default Background" at bounding box center [139, 69] width 158 height 14
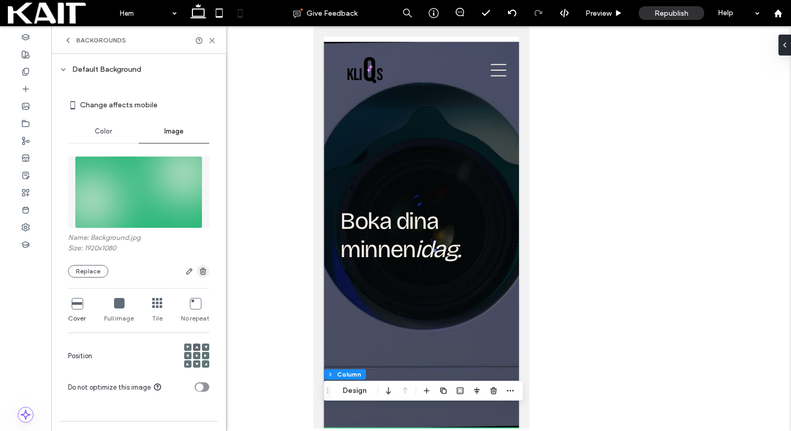
click at [200, 271] on use "button" at bounding box center [203, 270] width 6 height 7
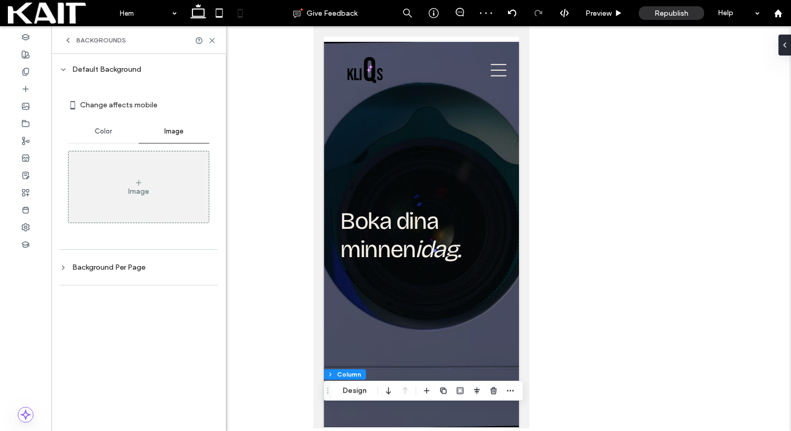
click at [64, 68] on icon at bounding box center [63, 69] width 7 height 7
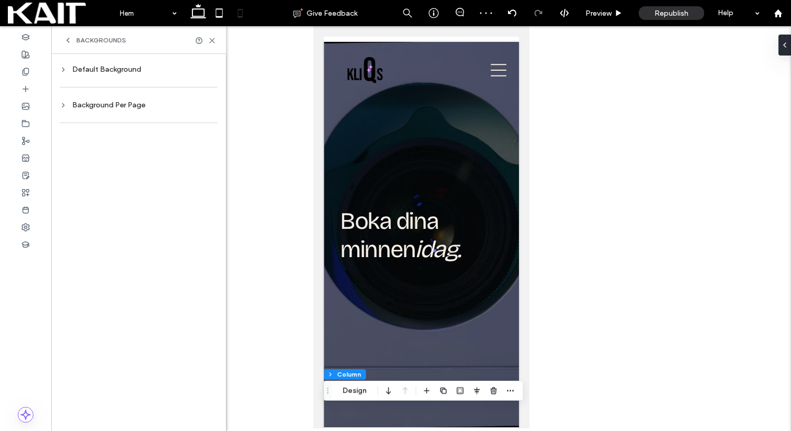
click at [64, 40] on icon at bounding box center [68, 40] width 8 height 8
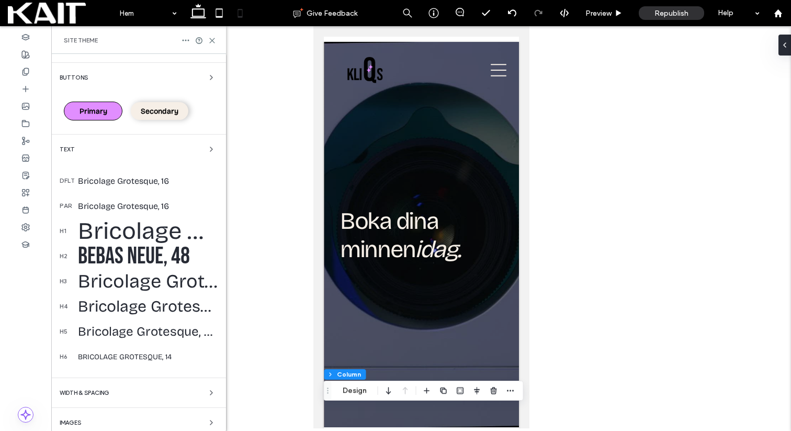
scroll to position [89, 0]
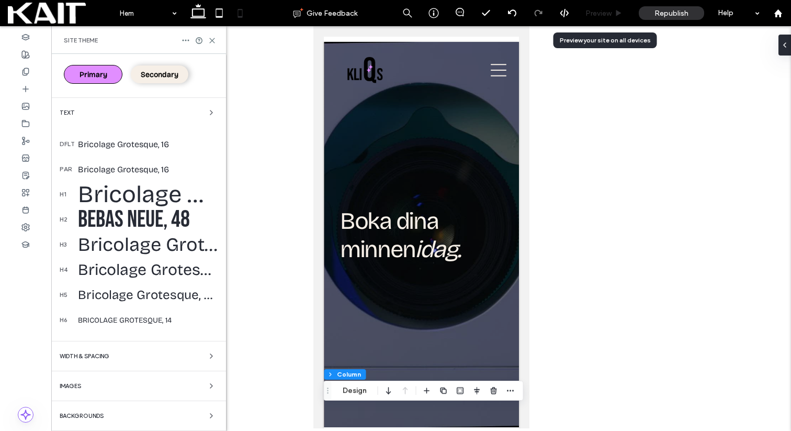
click at [605, 16] on span "Preview" at bounding box center [598, 13] width 26 height 9
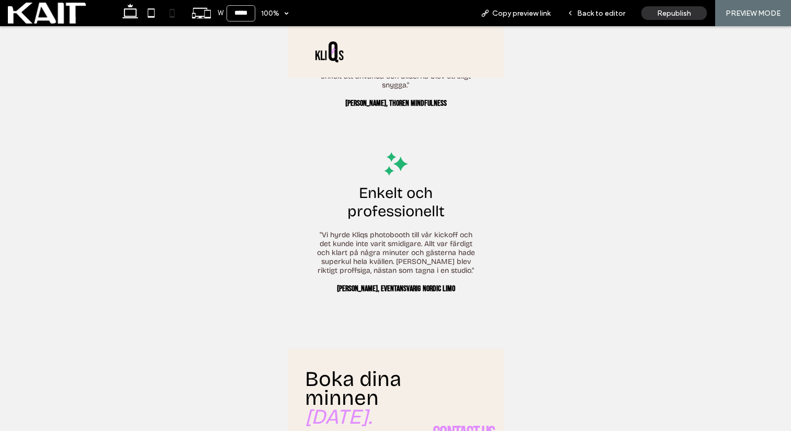
scroll to position [1920, 0]
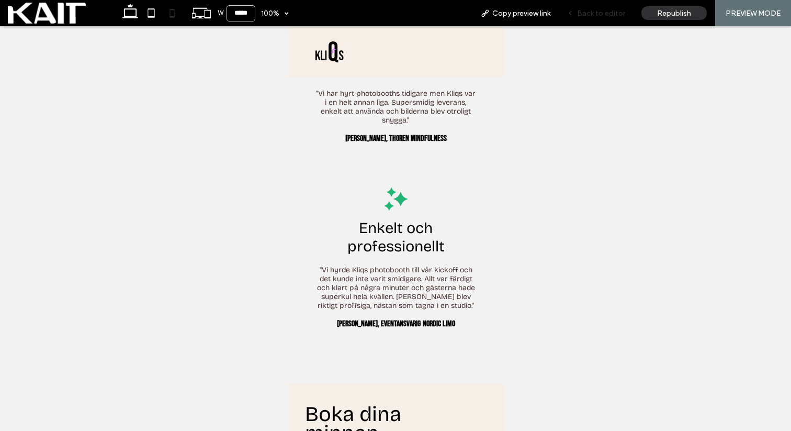
click at [599, 9] on span "Back to editor" at bounding box center [601, 13] width 48 height 9
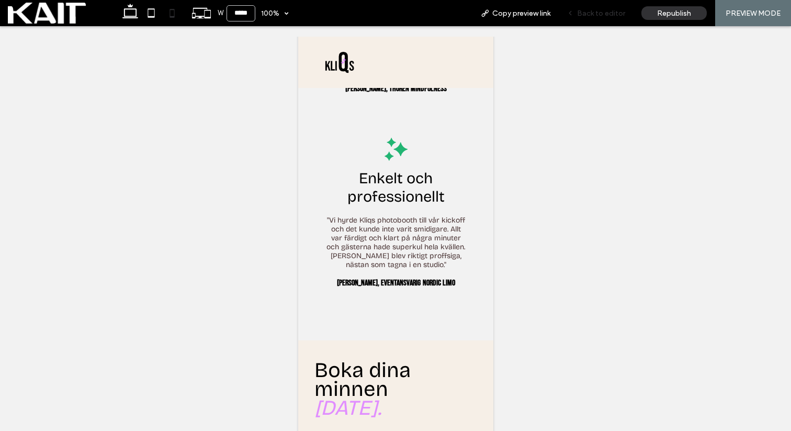
scroll to position [1871, 0]
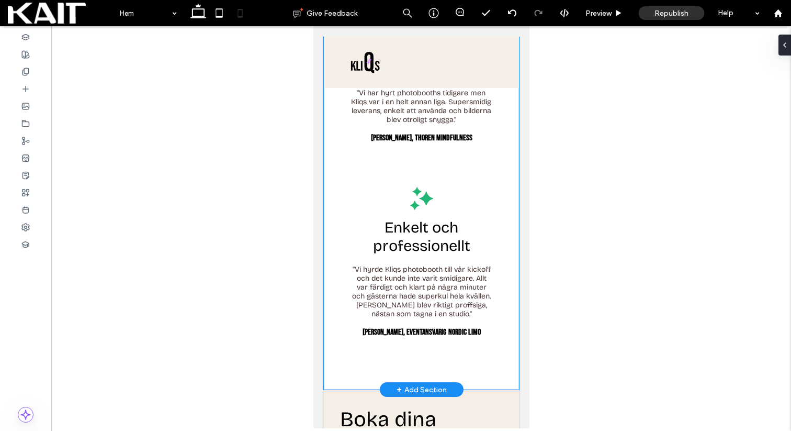
click at [333, 389] on div "Hör det från våra kunder . Studio-kvalité utan krångel "Vi blev imponerade över…" at bounding box center [420, 76] width 195 height 628
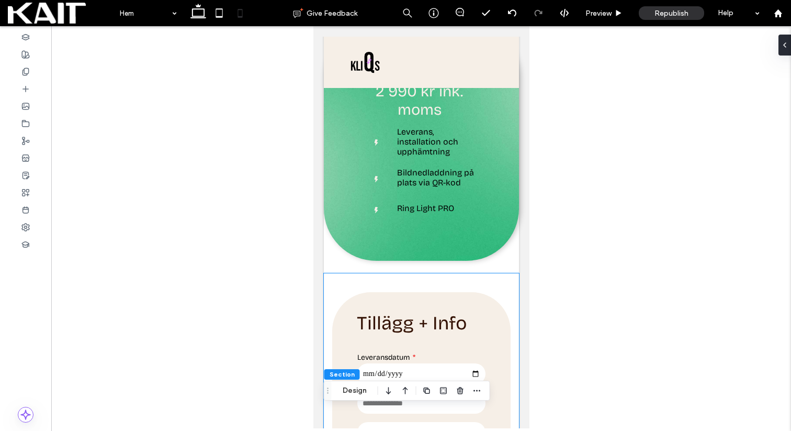
scroll to position [425, 0]
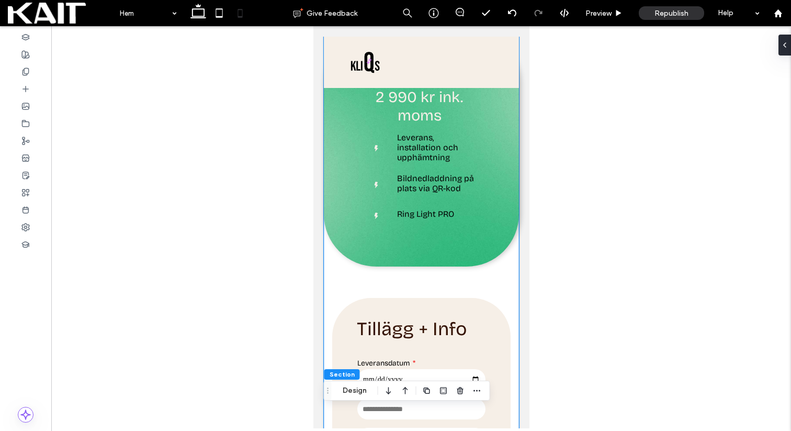
click at [332, 266] on div "Boka nu från 2 990 kr ink. moms Leverans, installation och upphämtning Bildnedl…" at bounding box center [420, 395] width 195 height 776
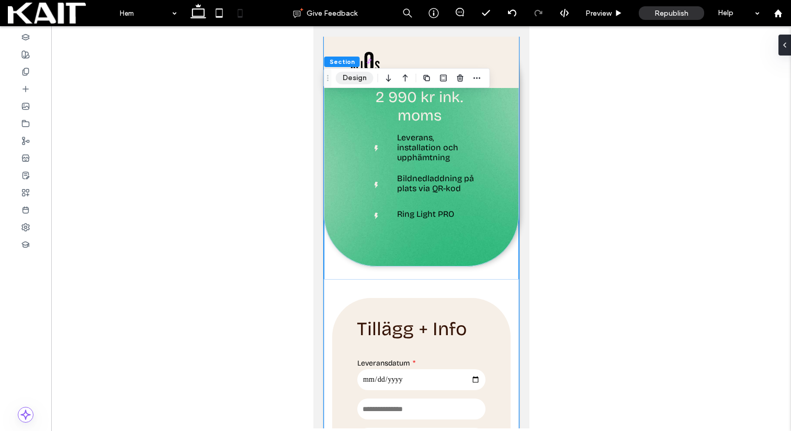
click at [346, 78] on button "Design" at bounding box center [355, 78] width 38 height 13
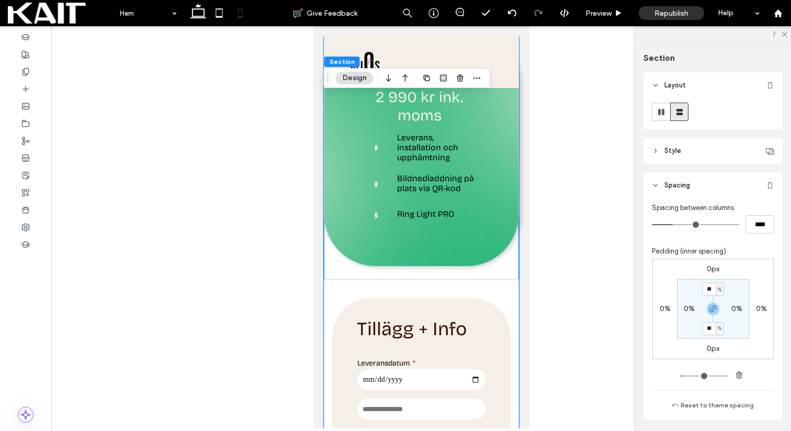
click at [693, 155] on header "Style" at bounding box center [713, 151] width 139 height 26
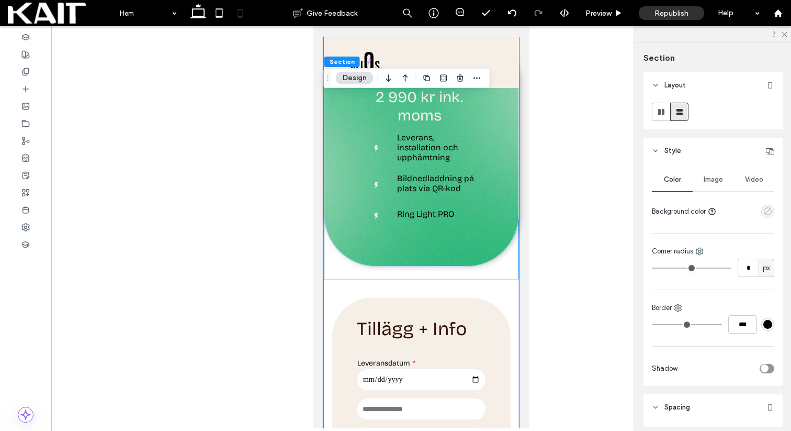
click at [765, 211] on icon "empty color" at bounding box center [767, 211] width 9 height 9
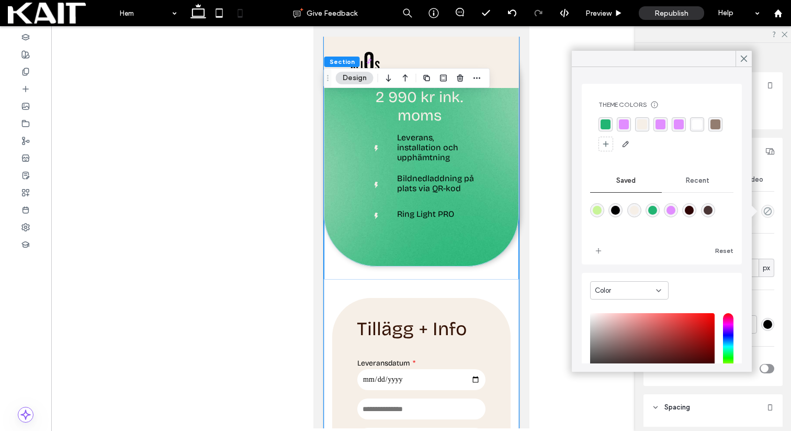
click at [638, 209] on div "rgba(246,239,231,1)" at bounding box center [634, 210] width 9 height 9
type input "*******"
type input "***"
type input "****"
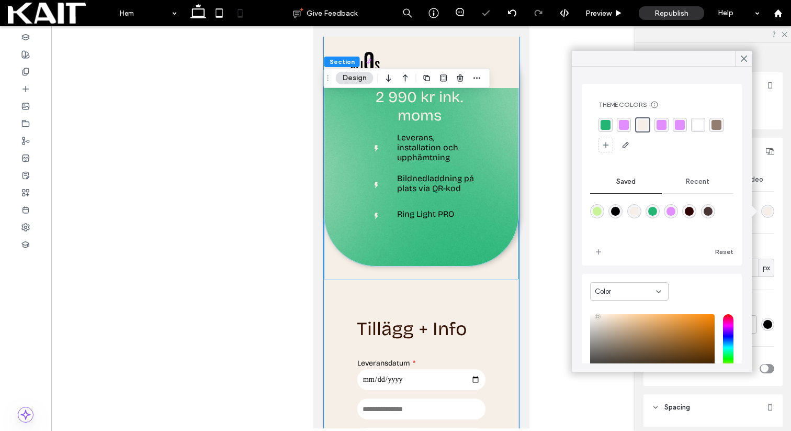
click at [697, 128] on div "rgba(255, 255, 255, 1)" at bounding box center [698, 125] width 10 height 10
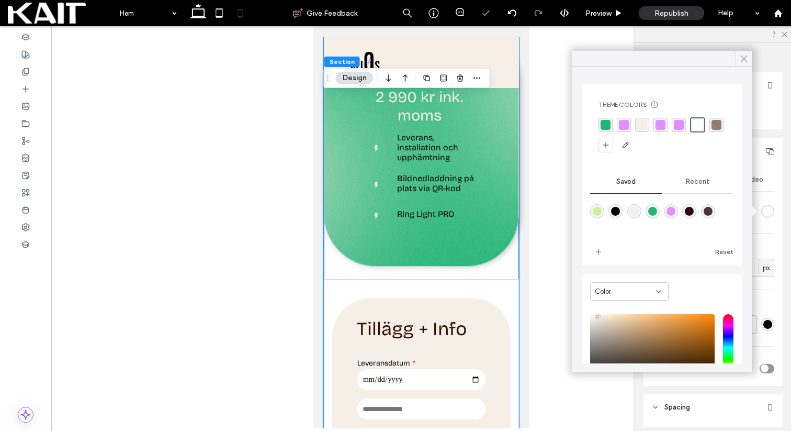
click at [748, 57] on icon at bounding box center [743, 58] width 9 height 9
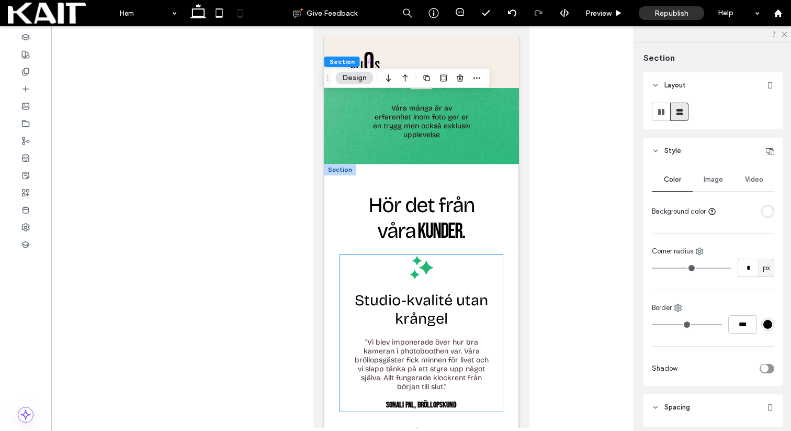
scroll to position [1470, 0]
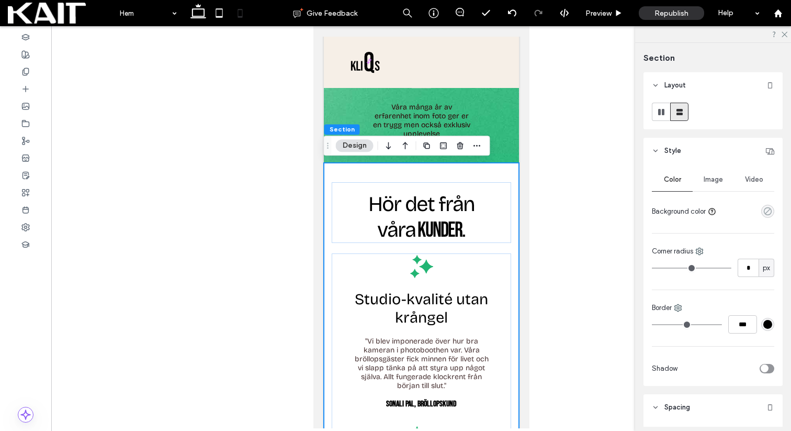
click at [771, 207] on icon "rgba(0, 0, 0, 0)" at bounding box center [767, 211] width 9 height 9
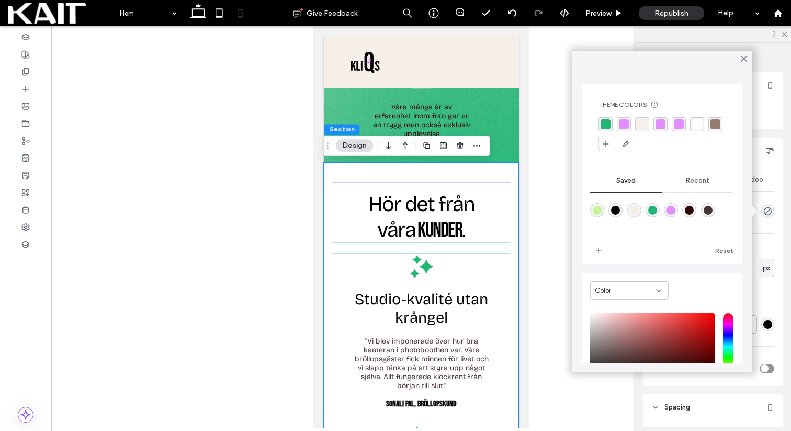
click at [699, 123] on div "rgba(255, 255, 255, 1)" at bounding box center [697, 124] width 10 height 10
click at [745, 52] on span at bounding box center [743, 59] width 9 height 16
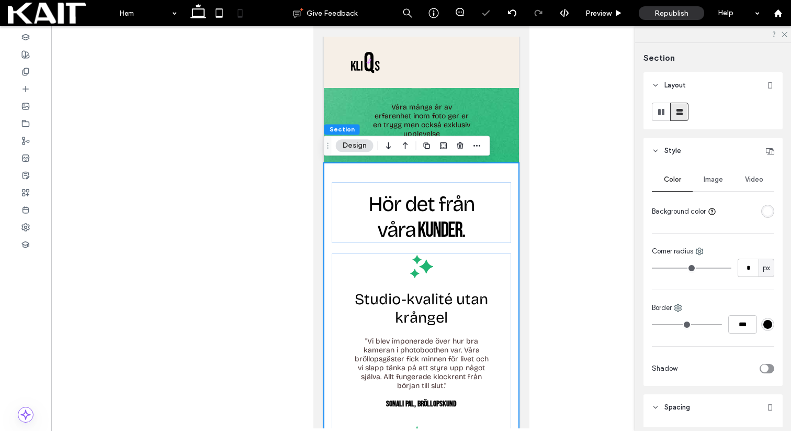
click at [786, 29] on div at bounding box center [713, 34] width 156 height 16
click at [785, 31] on icon at bounding box center [784, 33] width 7 height 7
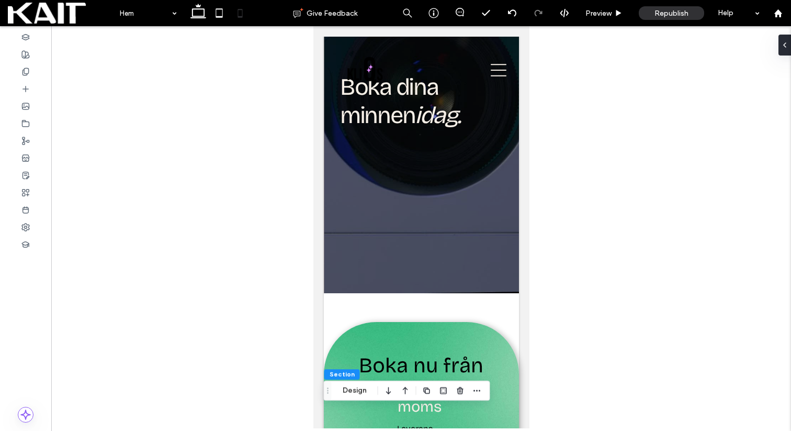
scroll to position [0, 0]
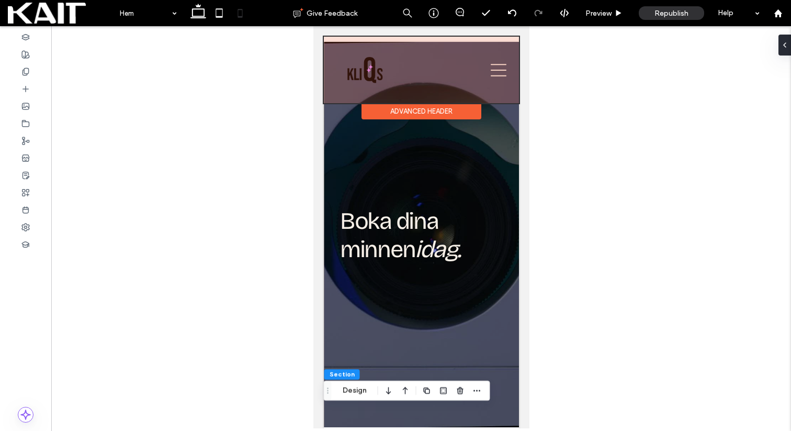
click at [500, 65] on div at bounding box center [420, 70] width 195 height 66
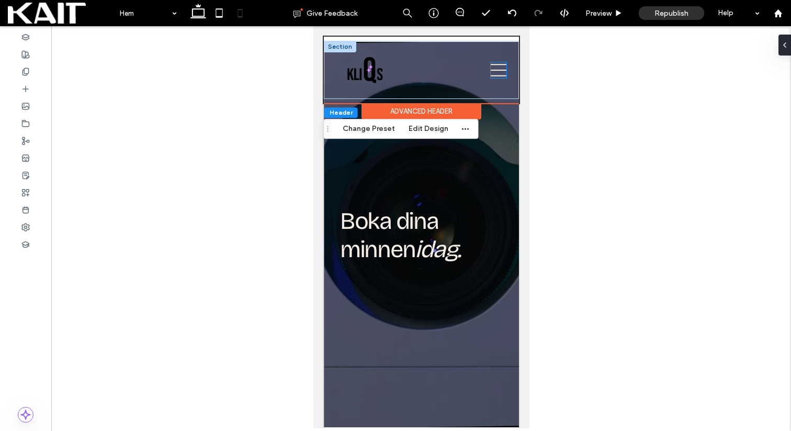
click at [500, 66] on icon at bounding box center [498, 70] width 16 height 16
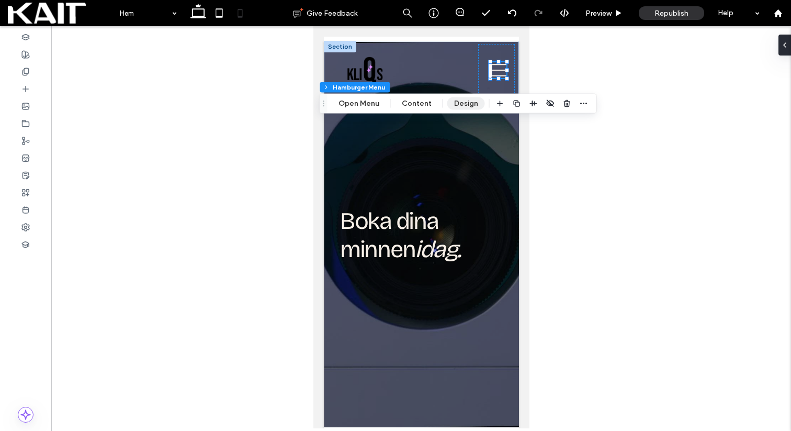
click at [461, 102] on button "Design" at bounding box center [466, 103] width 38 height 13
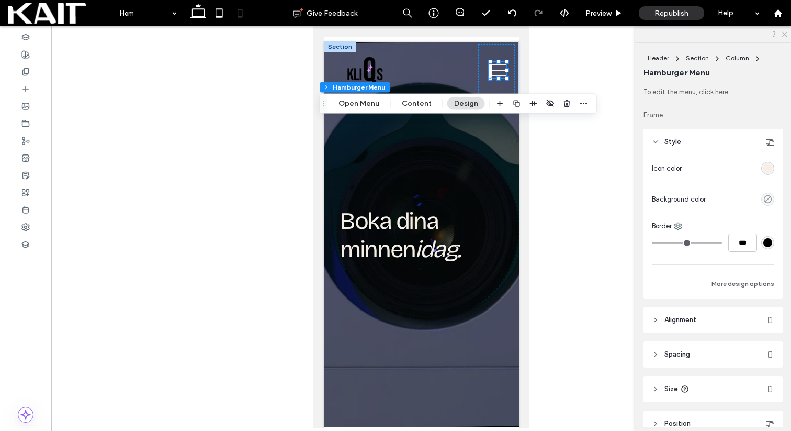
click at [786, 36] on icon at bounding box center [784, 33] width 7 height 7
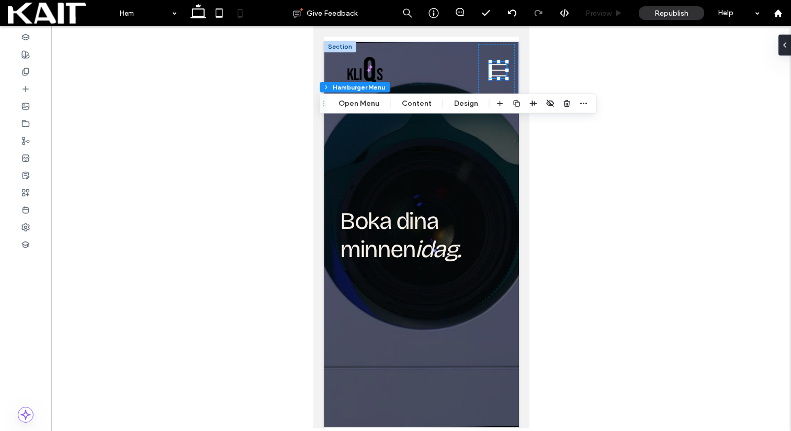
click at [598, 19] on div "Preview" at bounding box center [604, 13] width 53 height 26
click at [606, 18] on div "Preview" at bounding box center [604, 13] width 53 height 26
click at [606, 15] on span "Preview" at bounding box center [598, 13] width 26 height 9
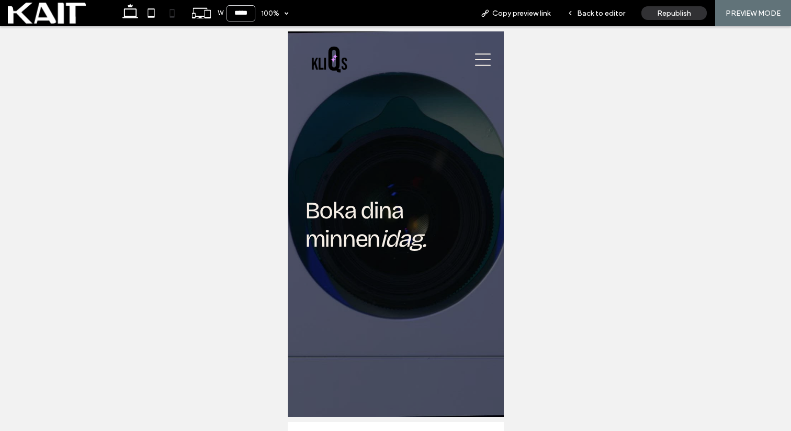
click at [478, 63] on icon at bounding box center [483, 60] width 16 height 16
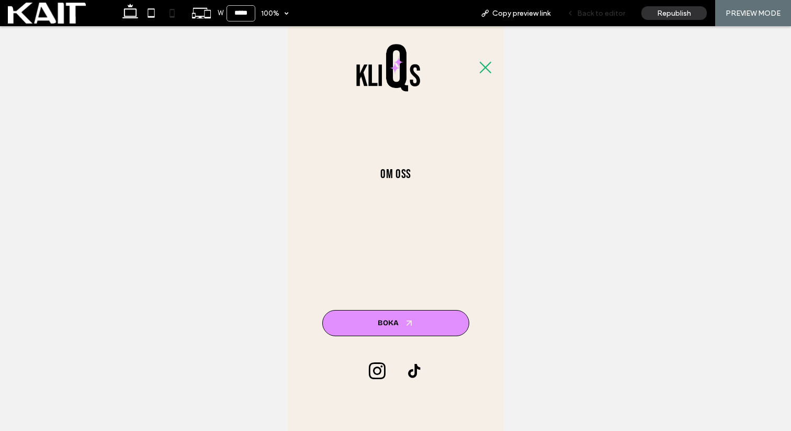
click at [595, 13] on span "Back to editor" at bounding box center [601, 13] width 48 height 9
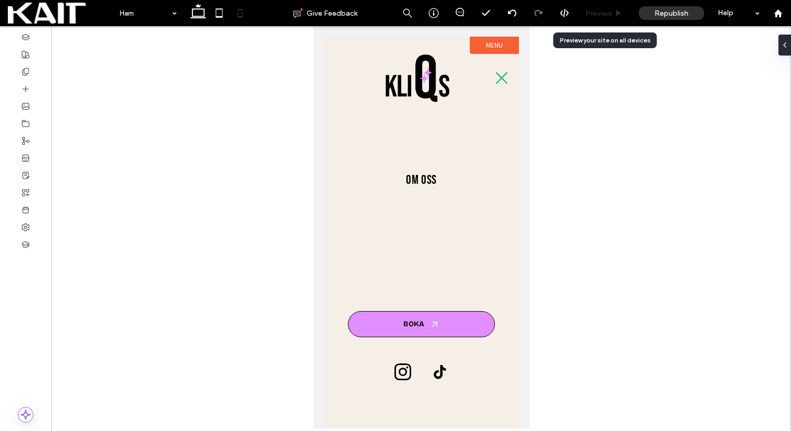
click at [607, 13] on span "Preview" at bounding box center [598, 13] width 26 height 9
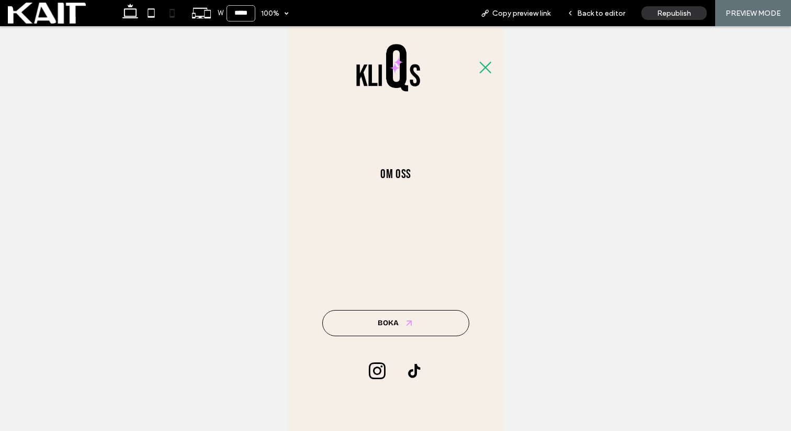
click at [395, 323] on span "BOKA" at bounding box center [387, 322] width 21 height 9
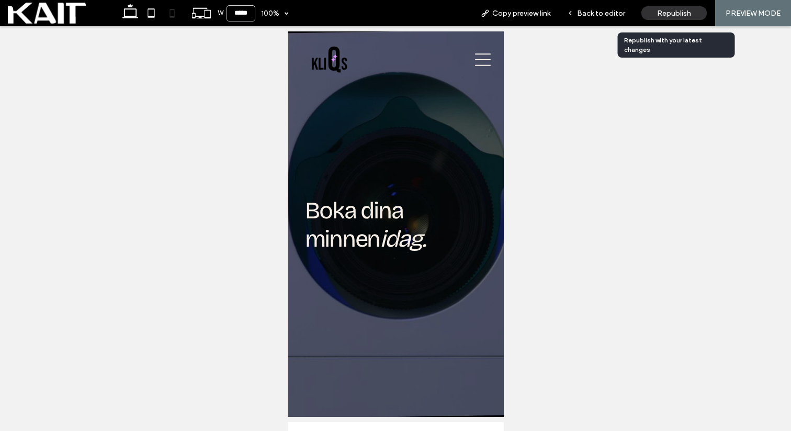
click at [678, 9] on span "Republish" at bounding box center [674, 13] width 34 height 9
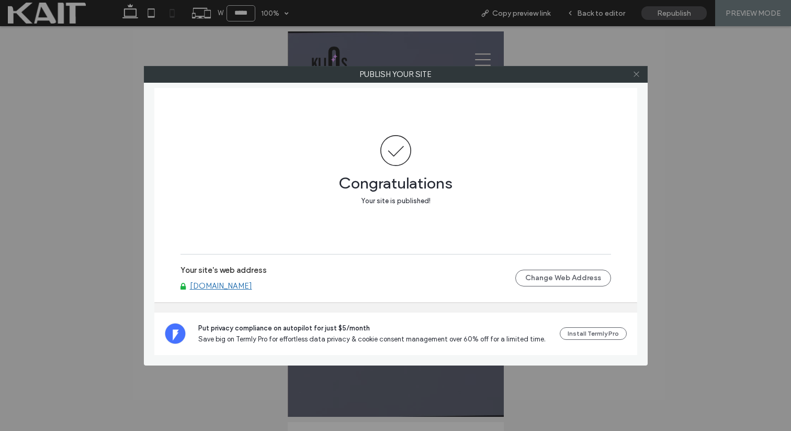
click at [637, 76] on icon at bounding box center [637, 74] width 8 height 8
